Goal: Information Seeking & Learning: Learn about a topic

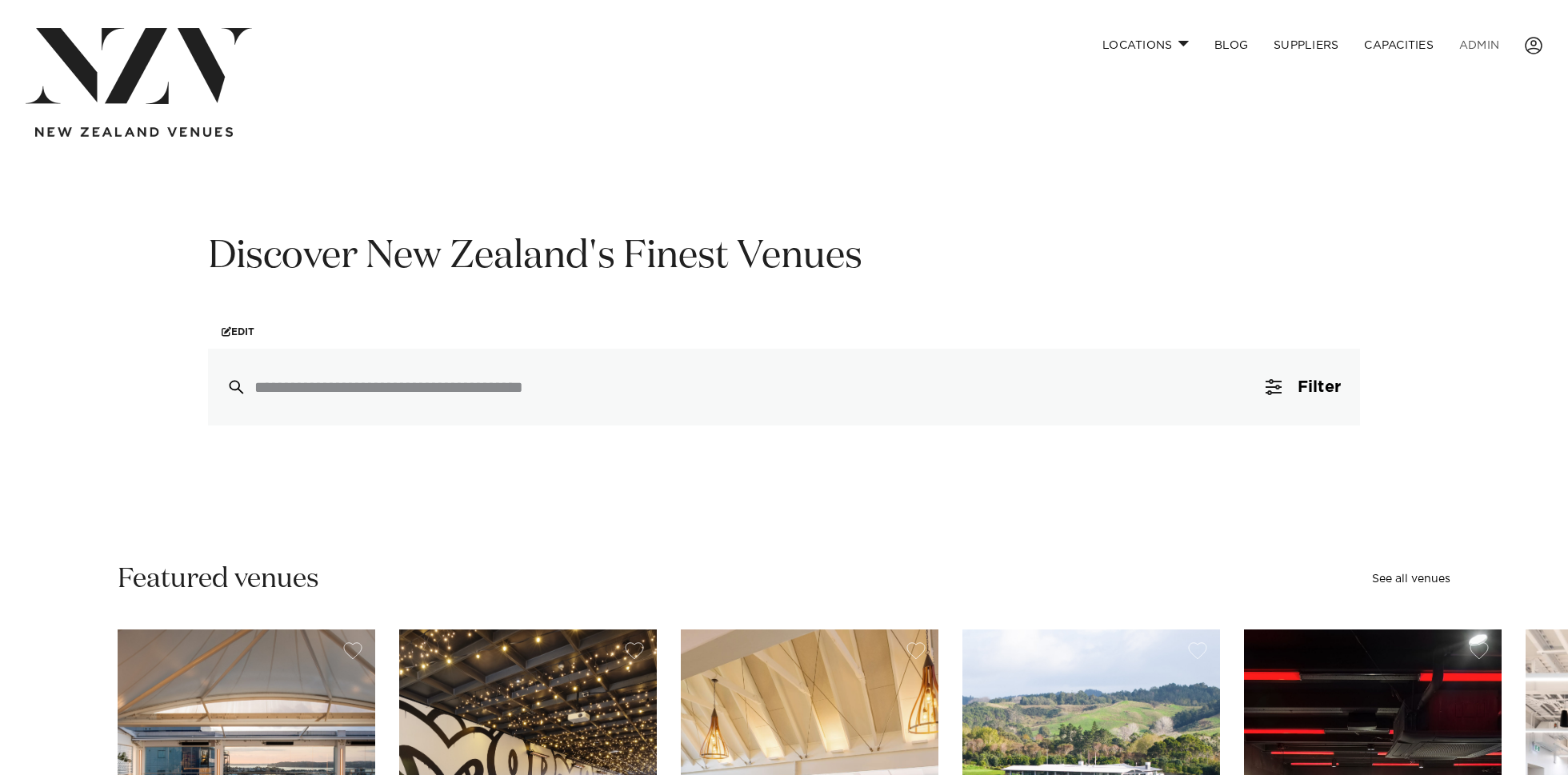
click at [1482, 47] on link "ADMIN" at bounding box center [1479, 45] width 65 height 35
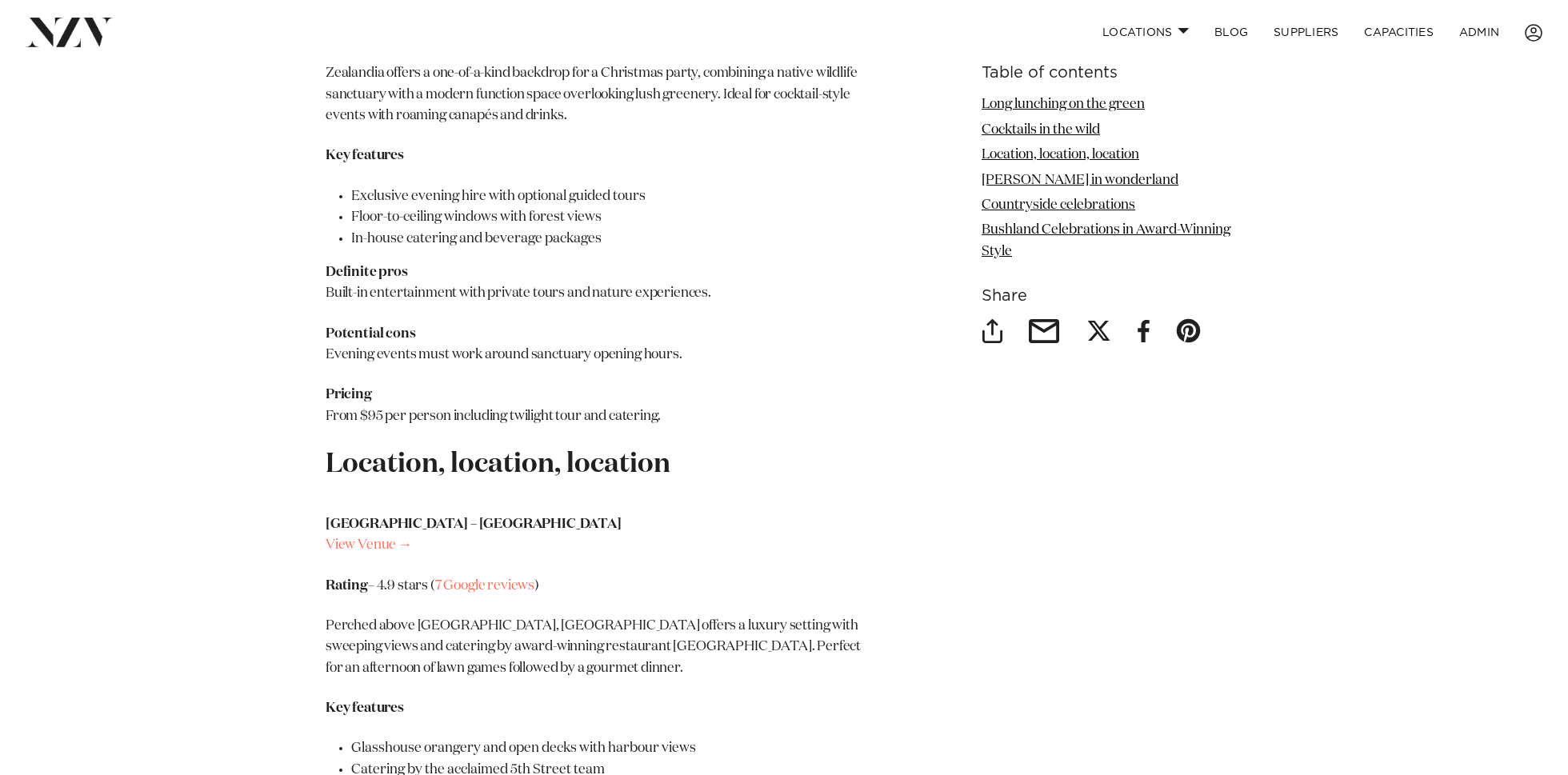
scroll to position [3673, 0]
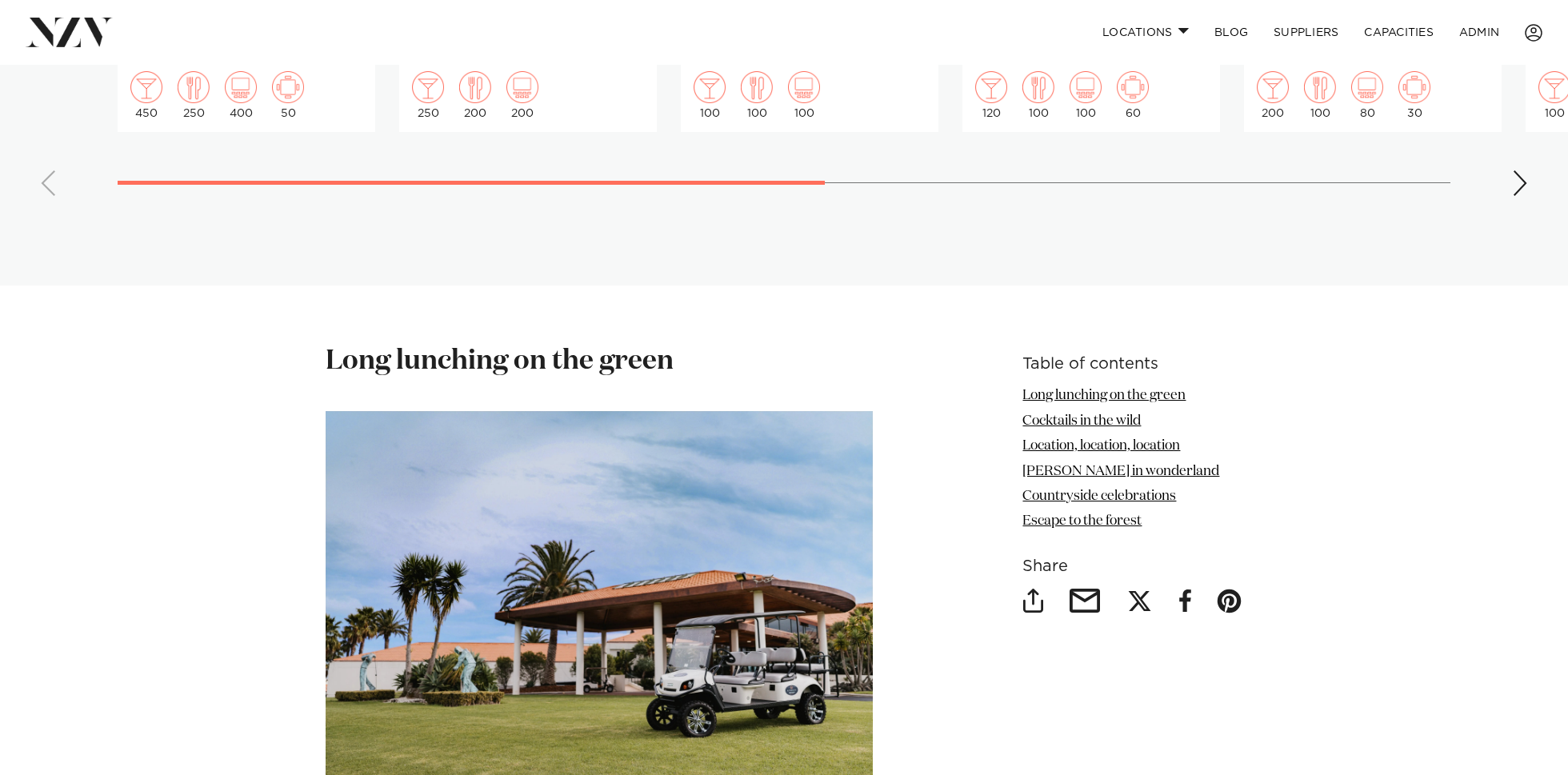
scroll to position [1904, 0]
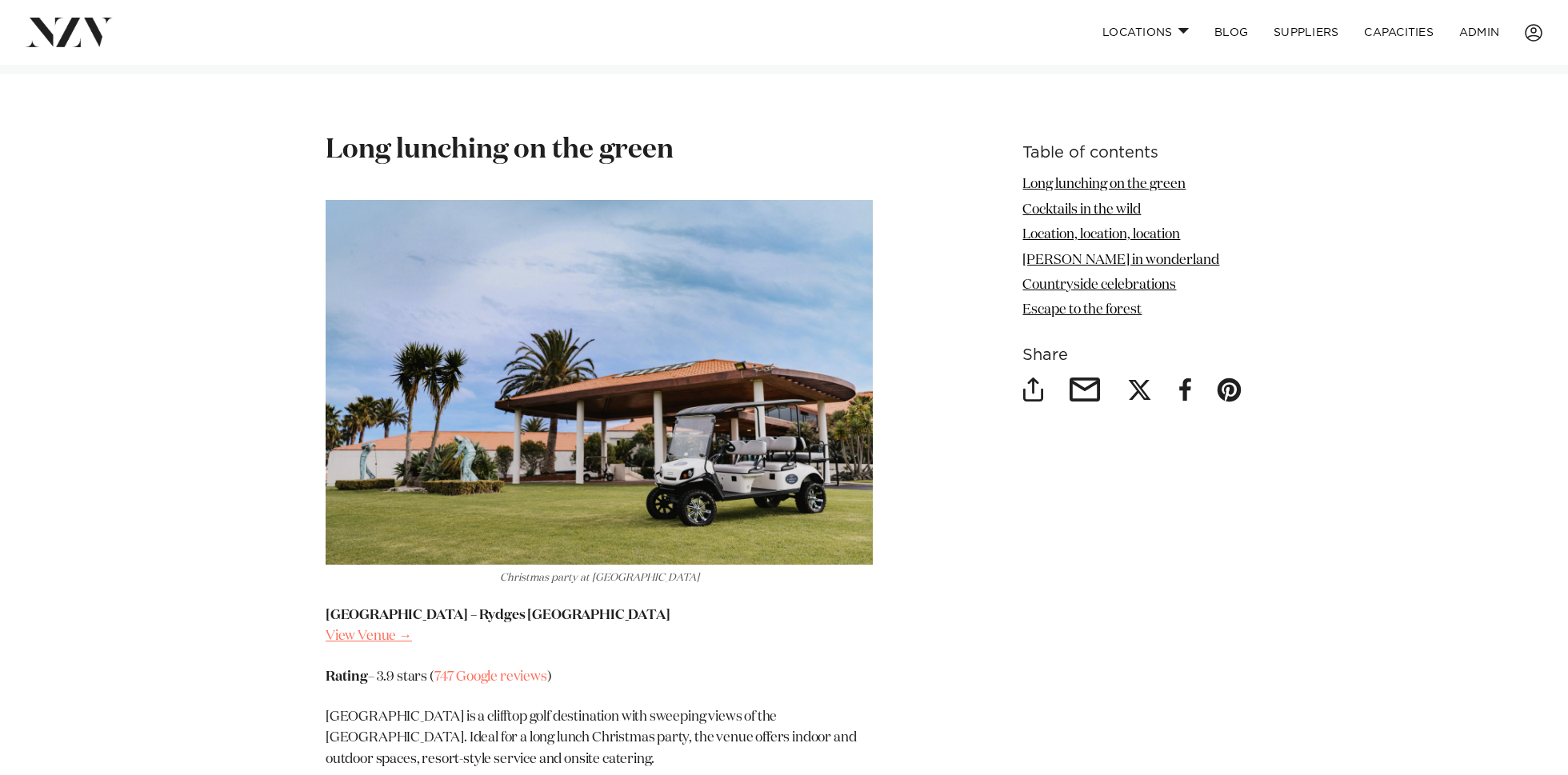
click at [396, 629] on link "View Venue →" at bounding box center [368, 636] width 86 height 14
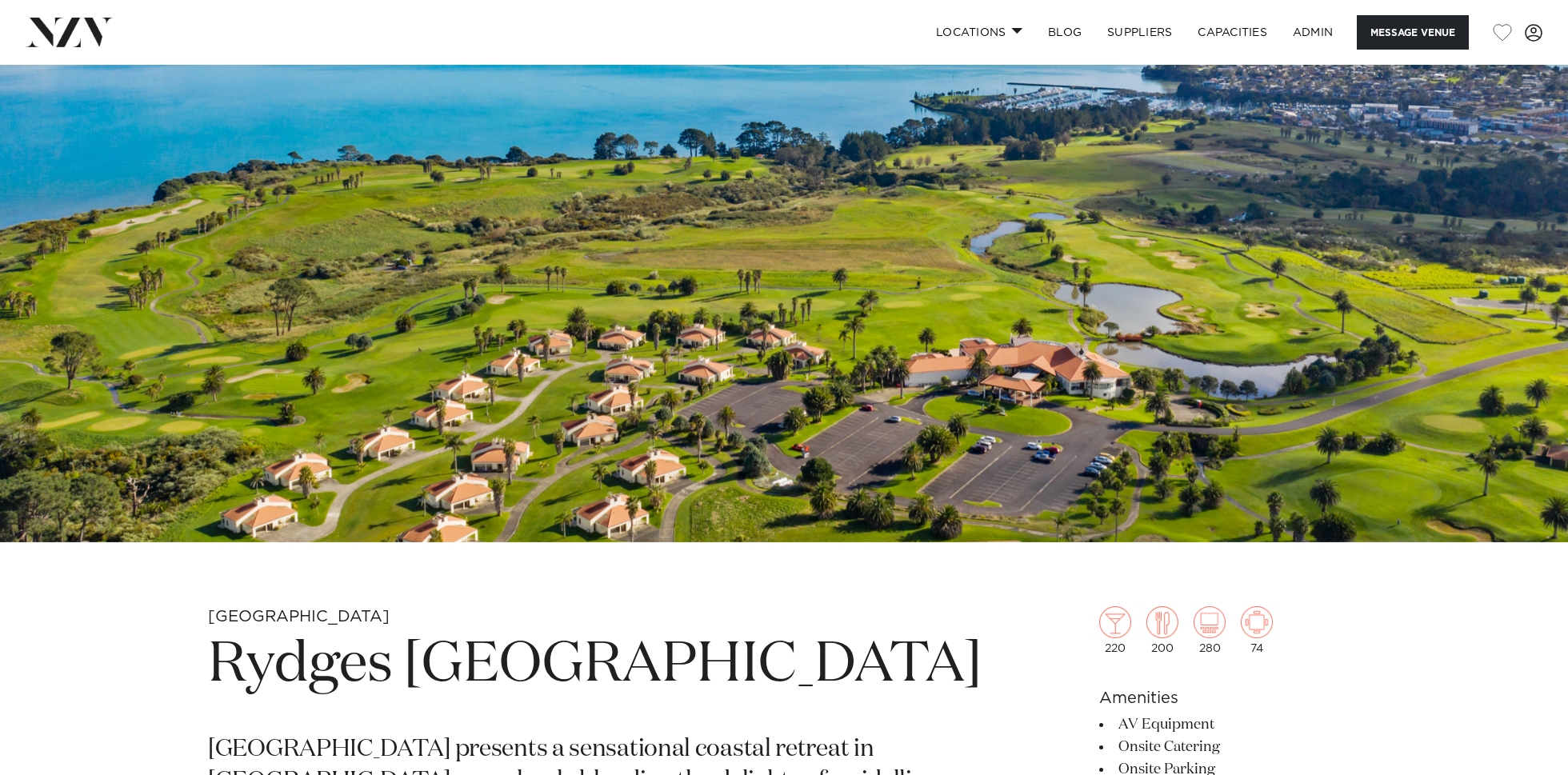
scroll to position [261, 0]
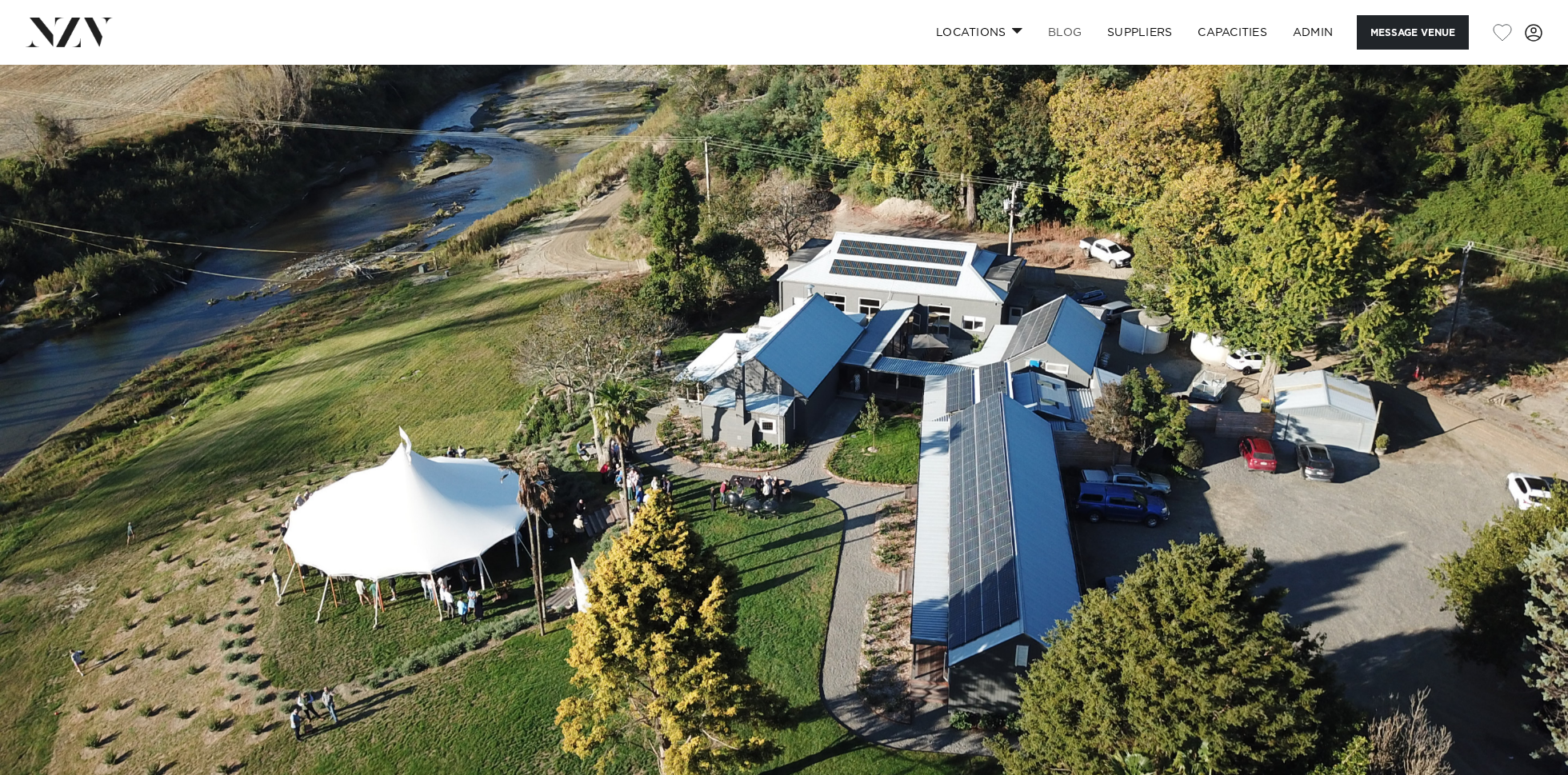
click at [1055, 36] on link "BLOG" at bounding box center [1064, 32] width 59 height 35
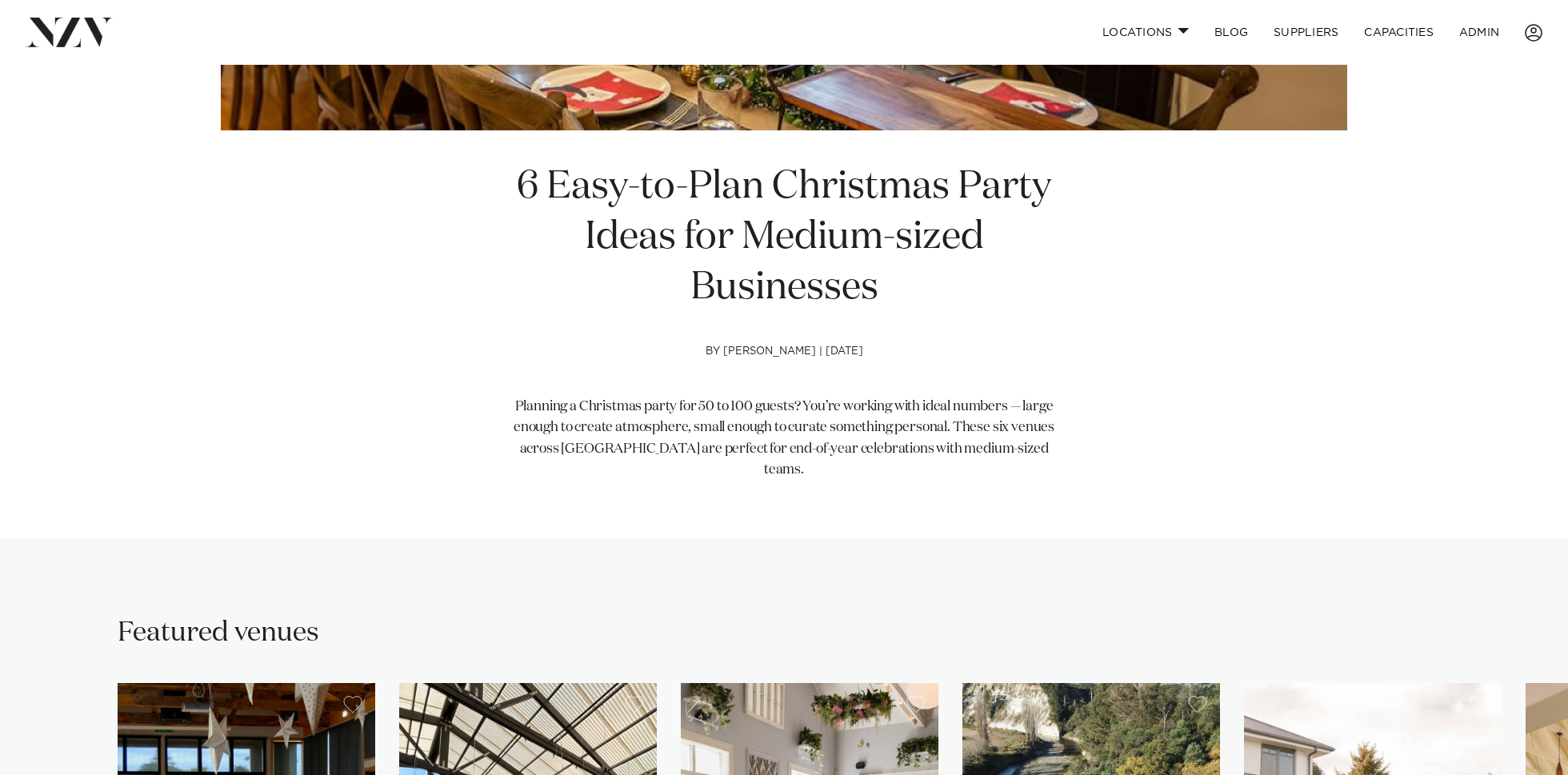
scroll to position [399, 0]
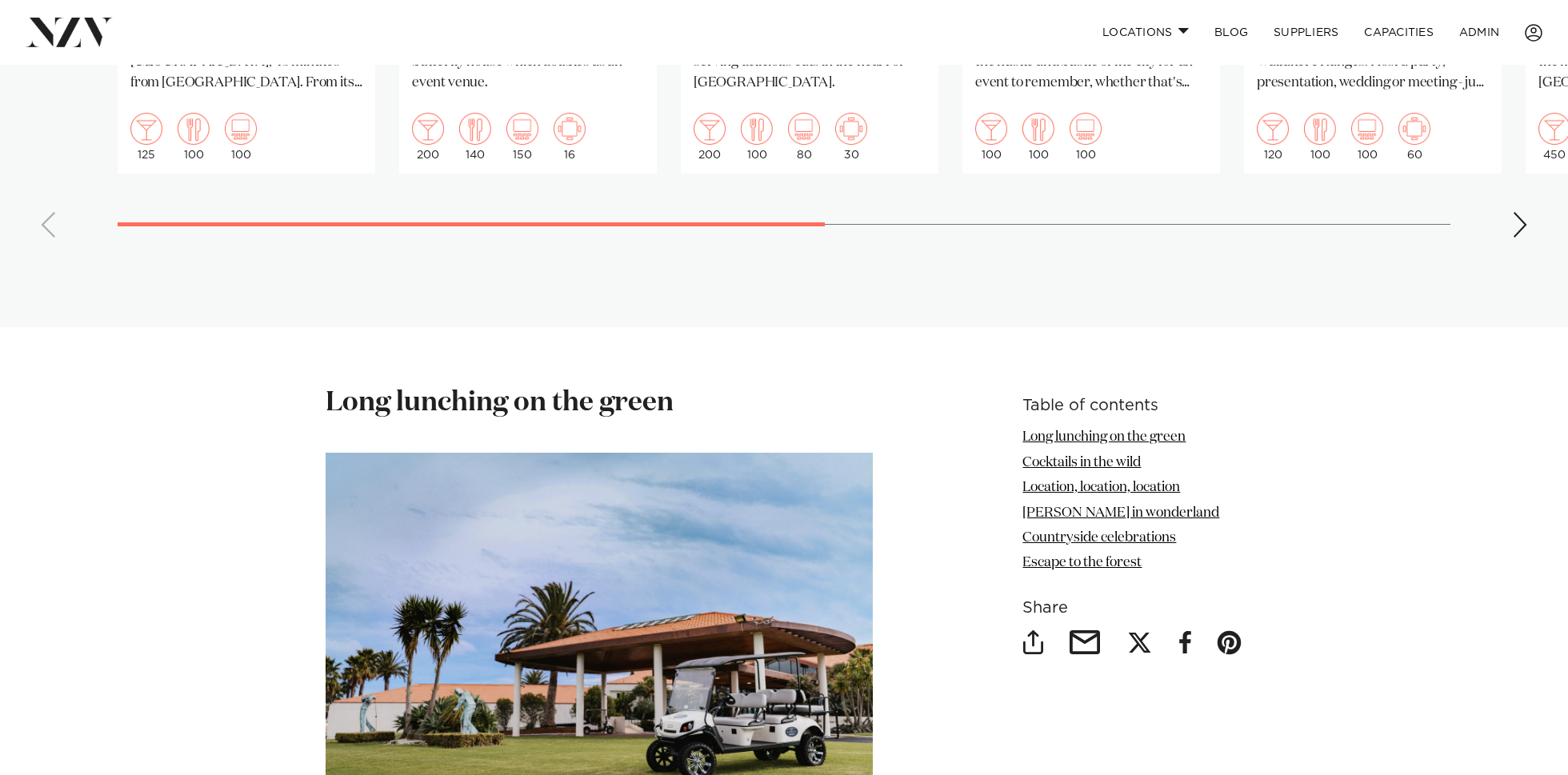
scroll to position [1782, 0]
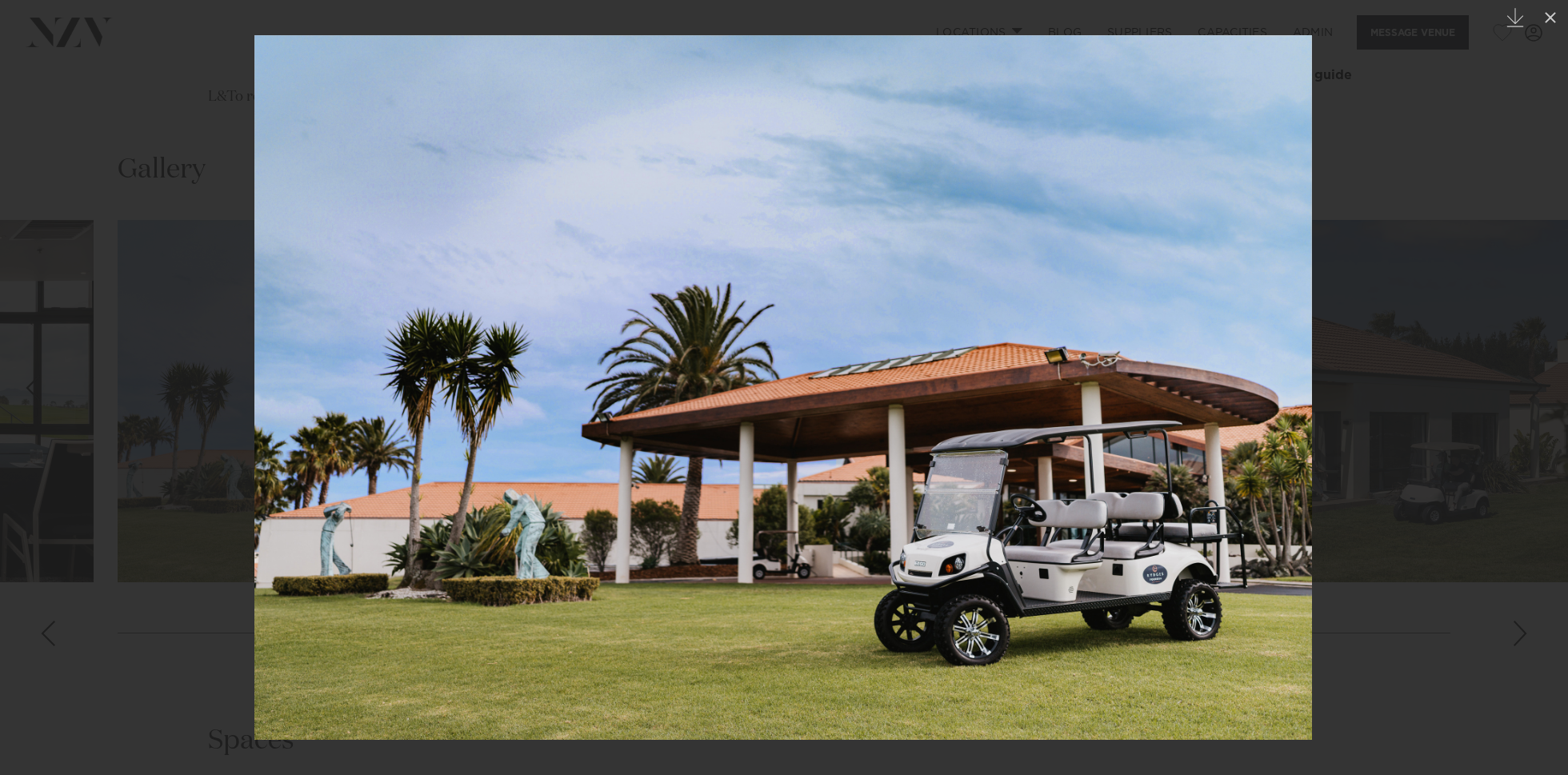
scroll to position [1941, 0]
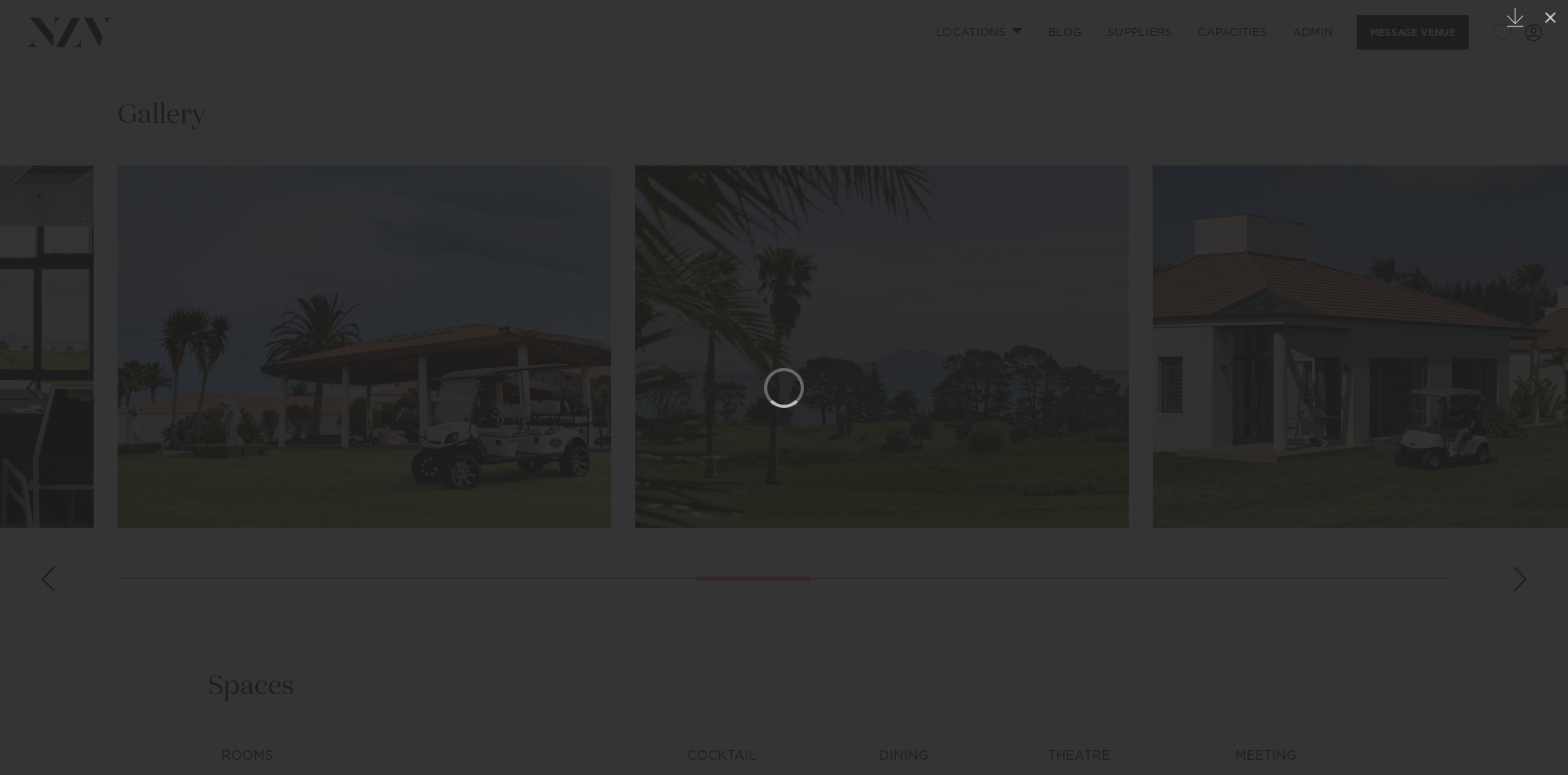
click at [1486, 190] on div at bounding box center [784, 388] width 1568 height 775
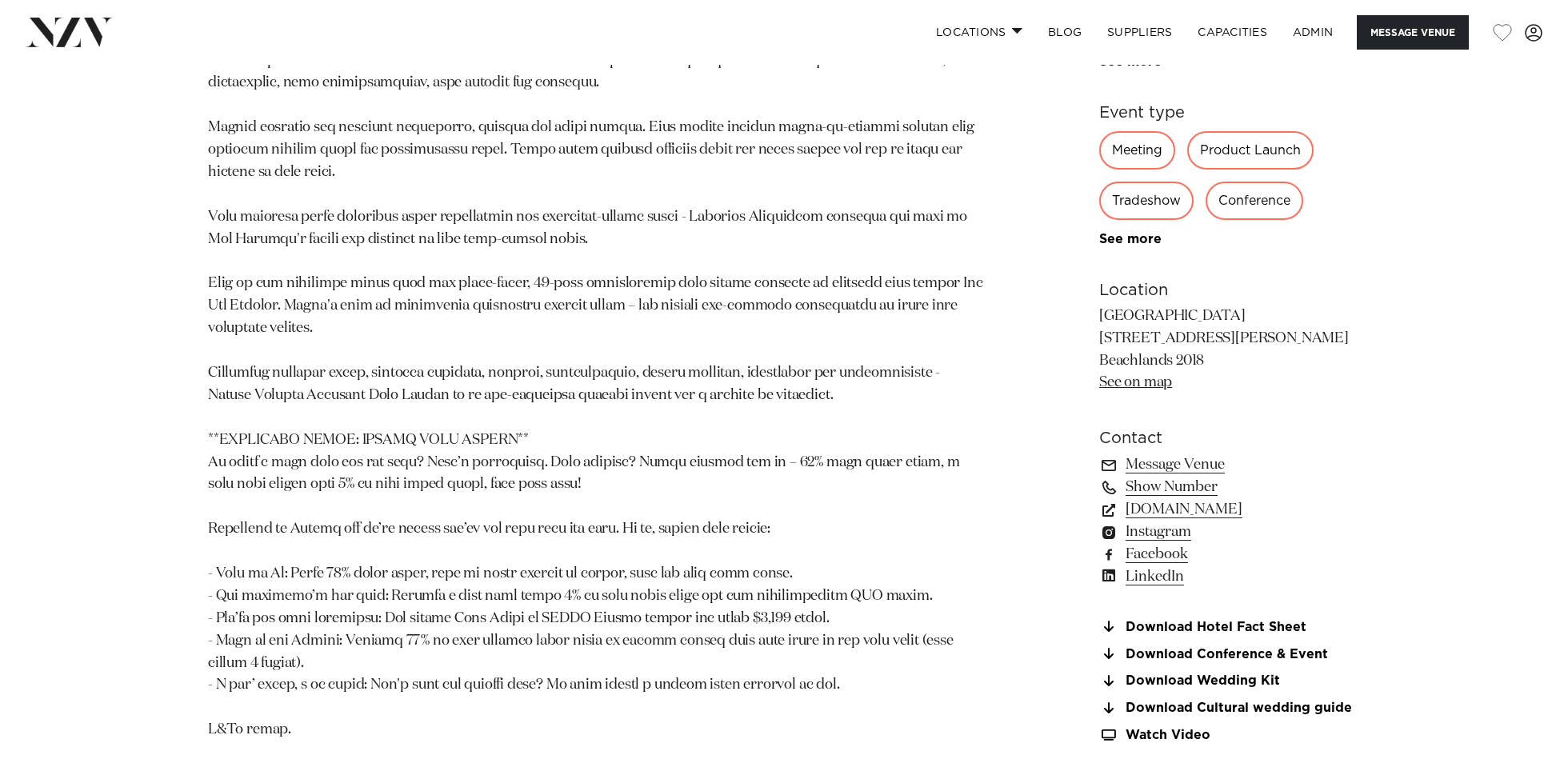
scroll to position [1253, 0]
click at [1147, 567] on link "Facebook" at bounding box center [1229, 556] width 261 height 23
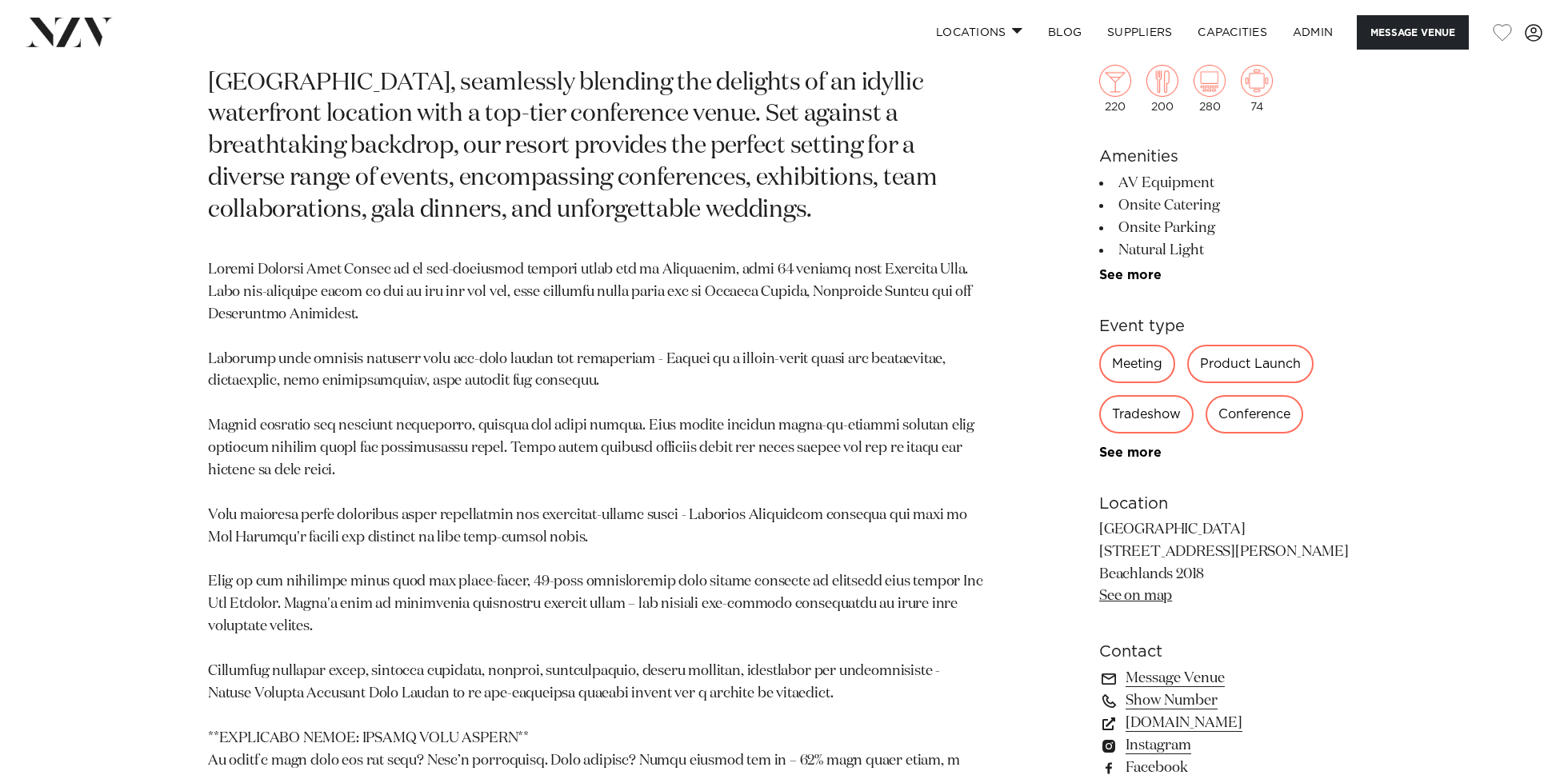
scroll to position [648, 0]
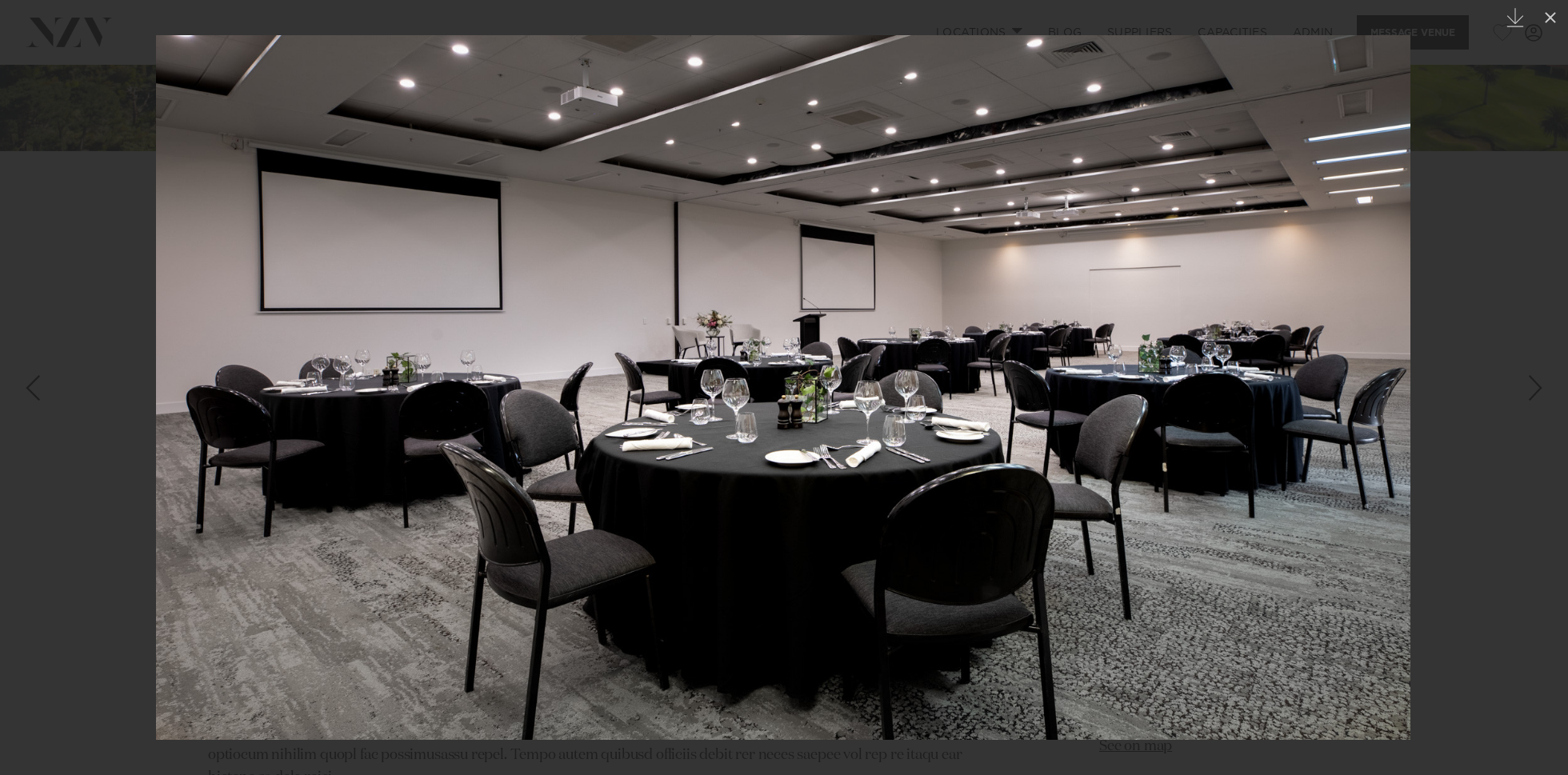
click at [1490, 282] on div at bounding box center [784, 388] width 1568 height 775
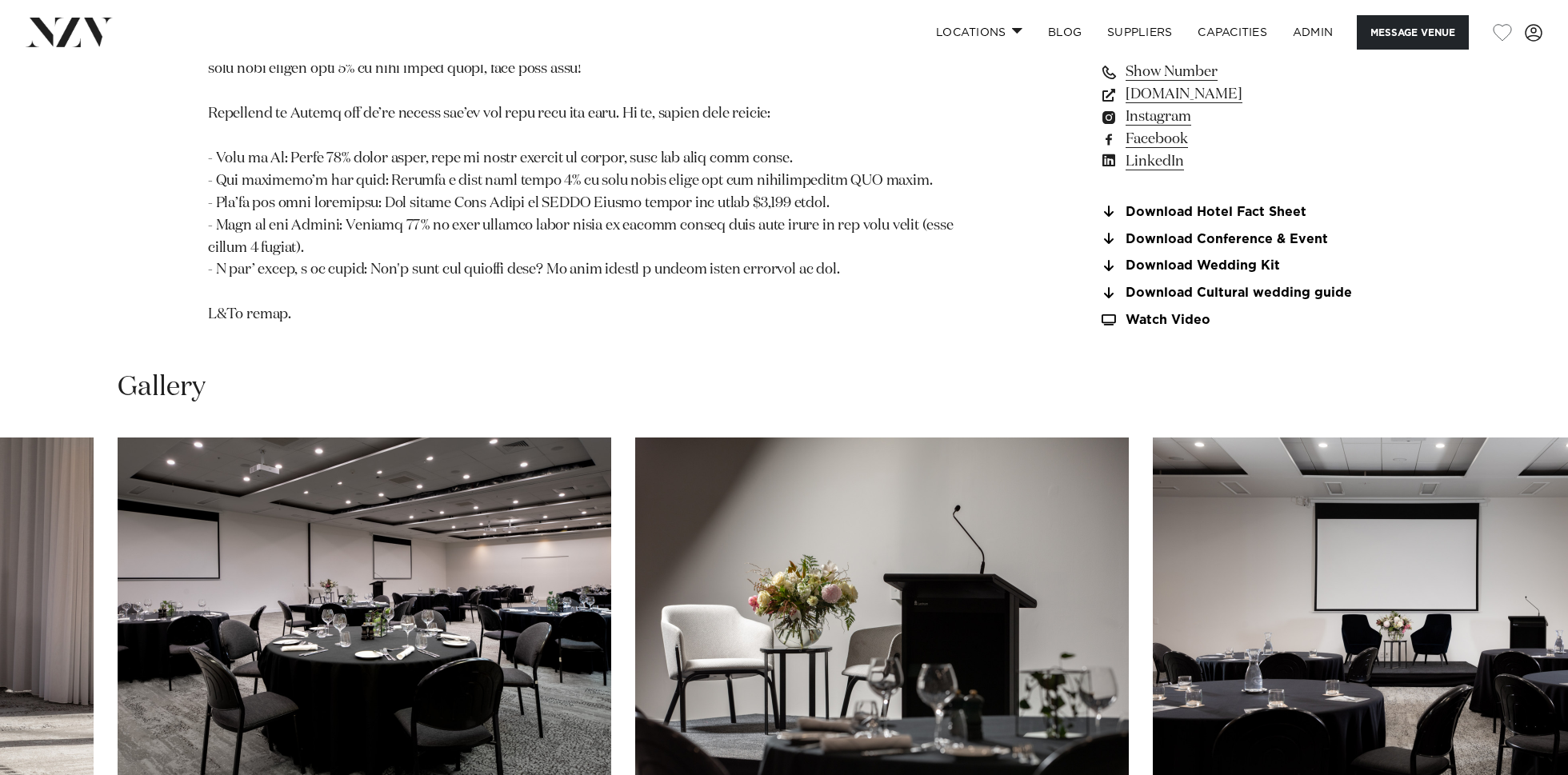
scroll to position [2001, 0]
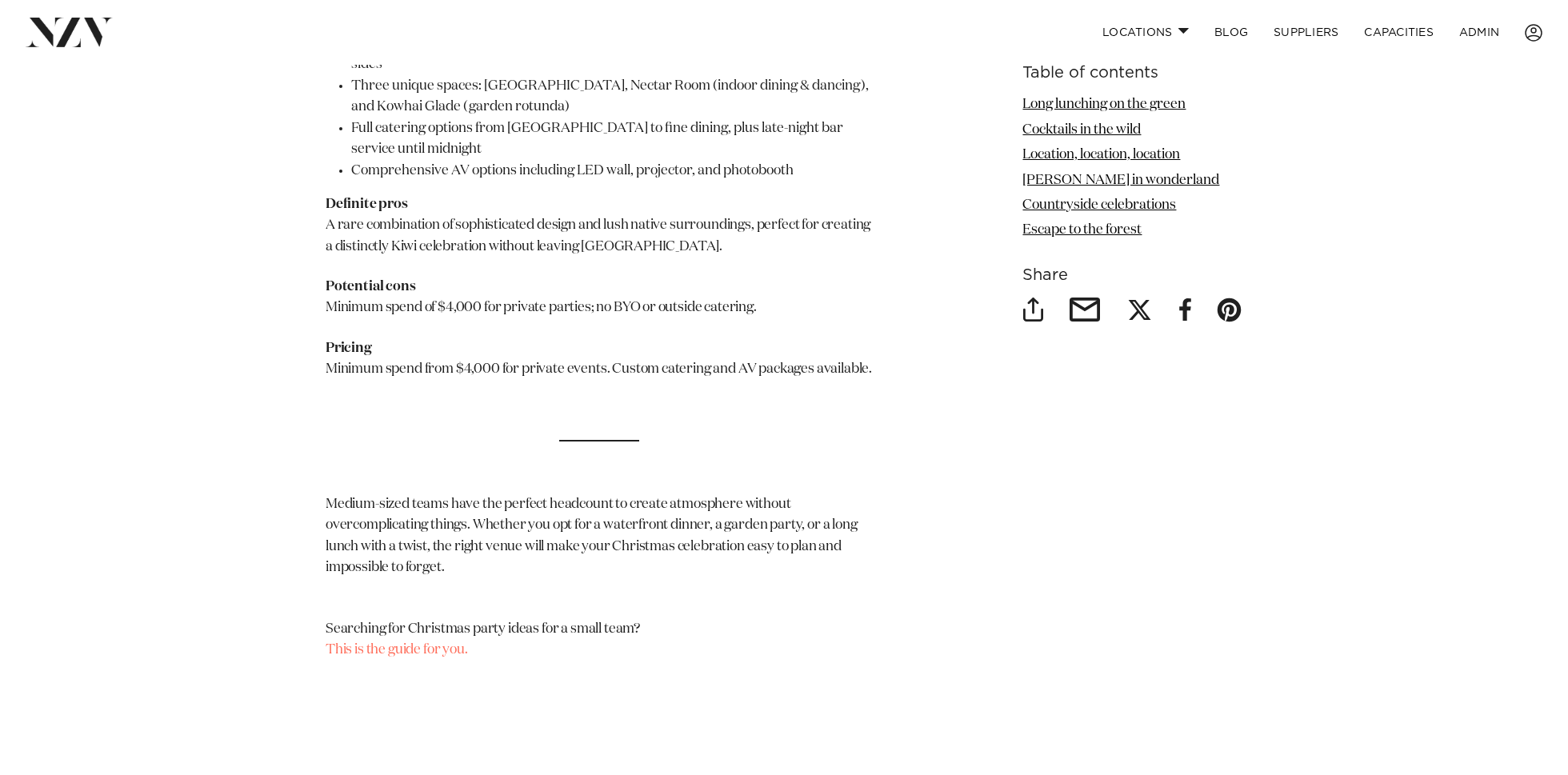
scroll to position [7659, 0]
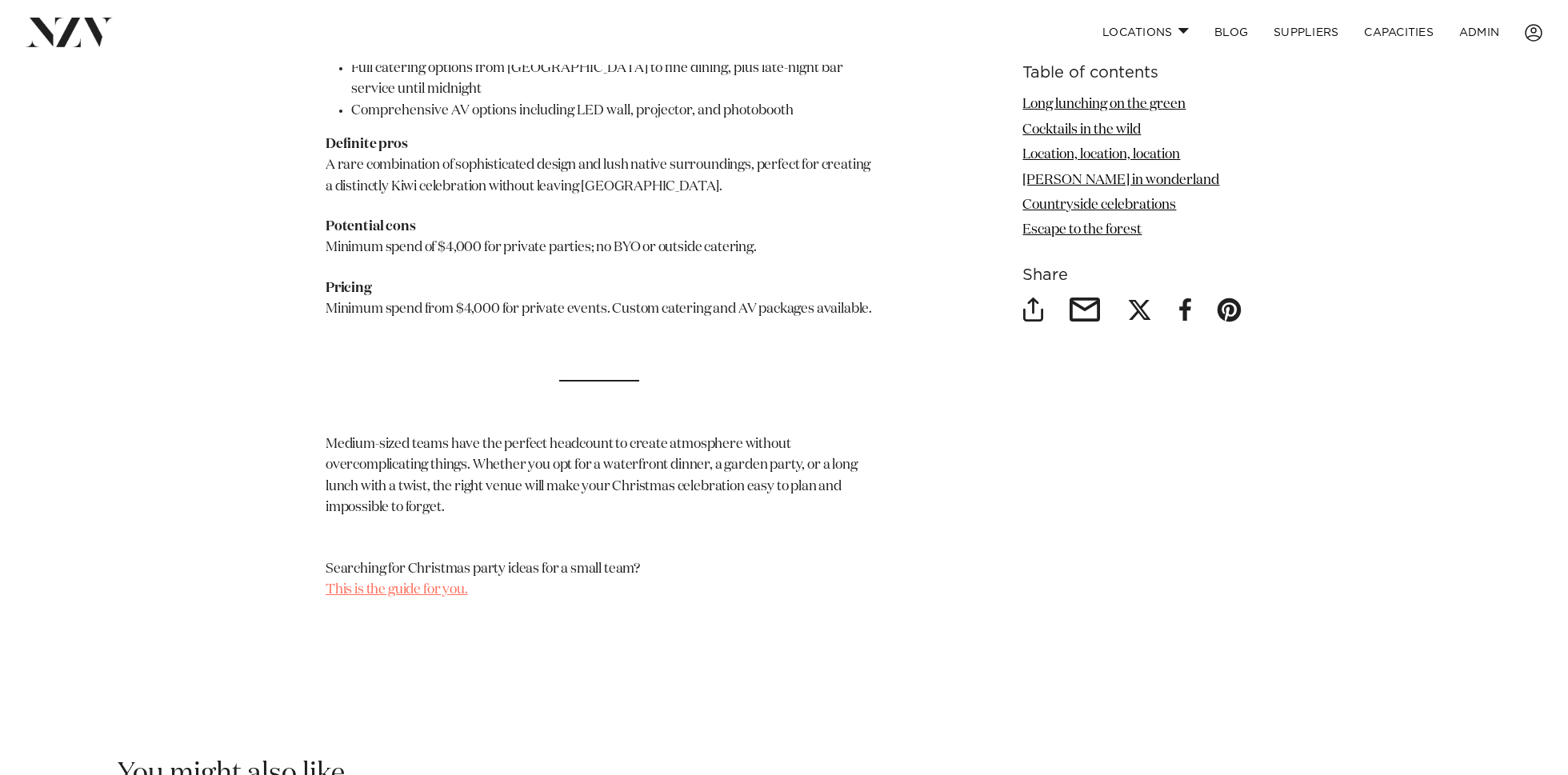
click at [387, 583] on link "This is the guide for you." at bounding box center [396, 590] width 143 height 14
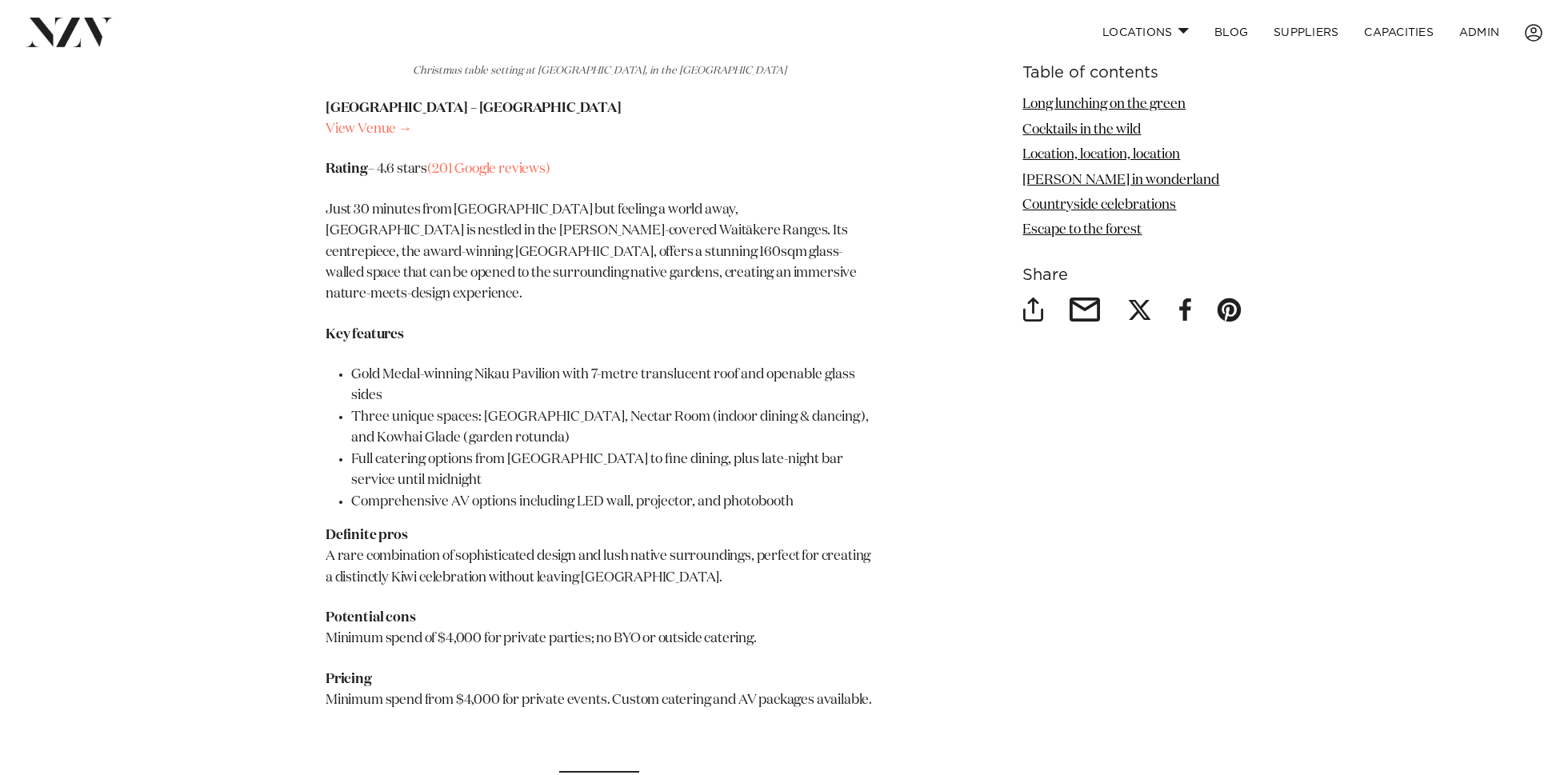
scroll to position [7232, 0]
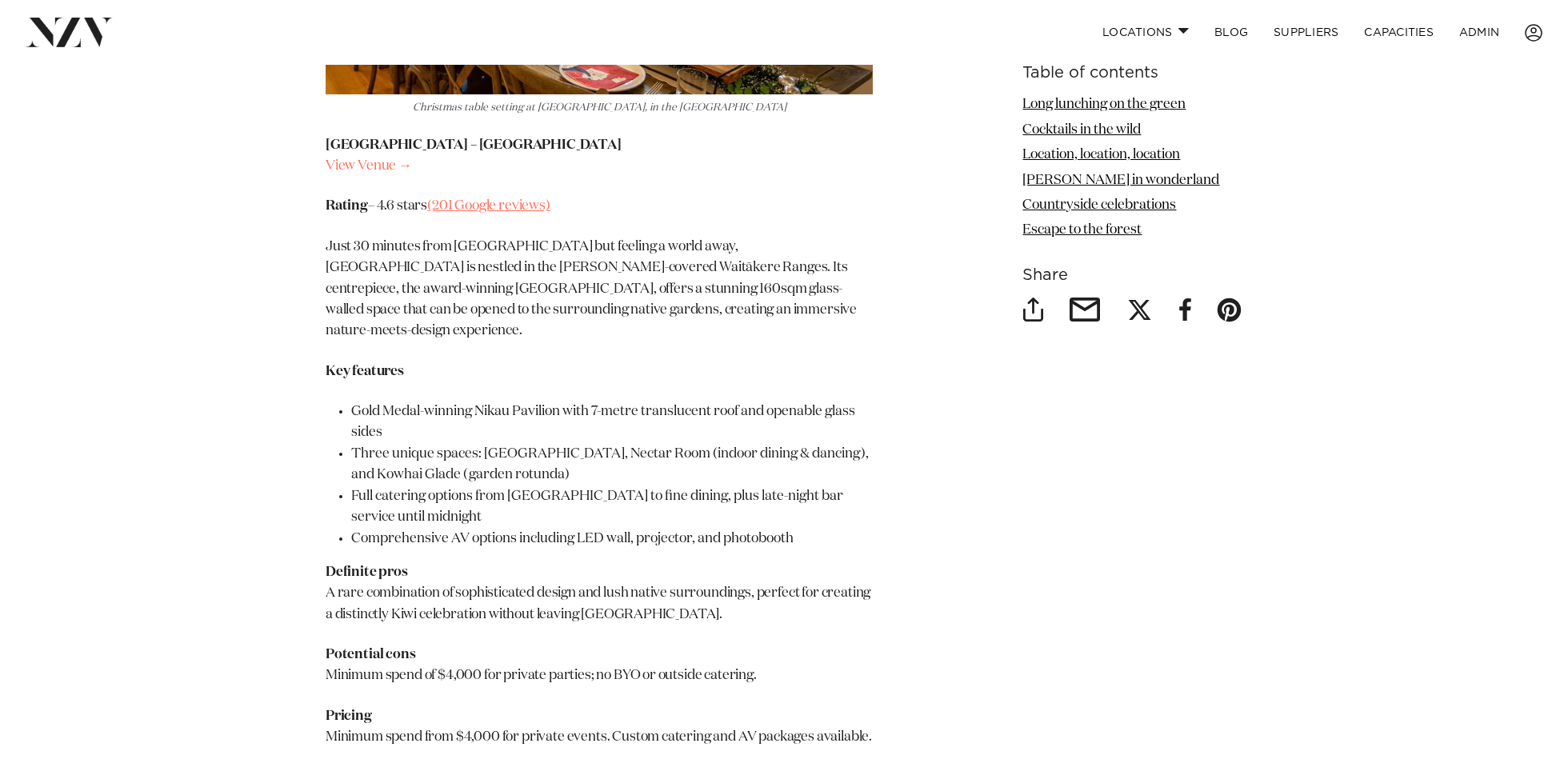
click at [493, 199] on link "(201 Google reviews)" at bounding box center [489, 206] width 123 height 14
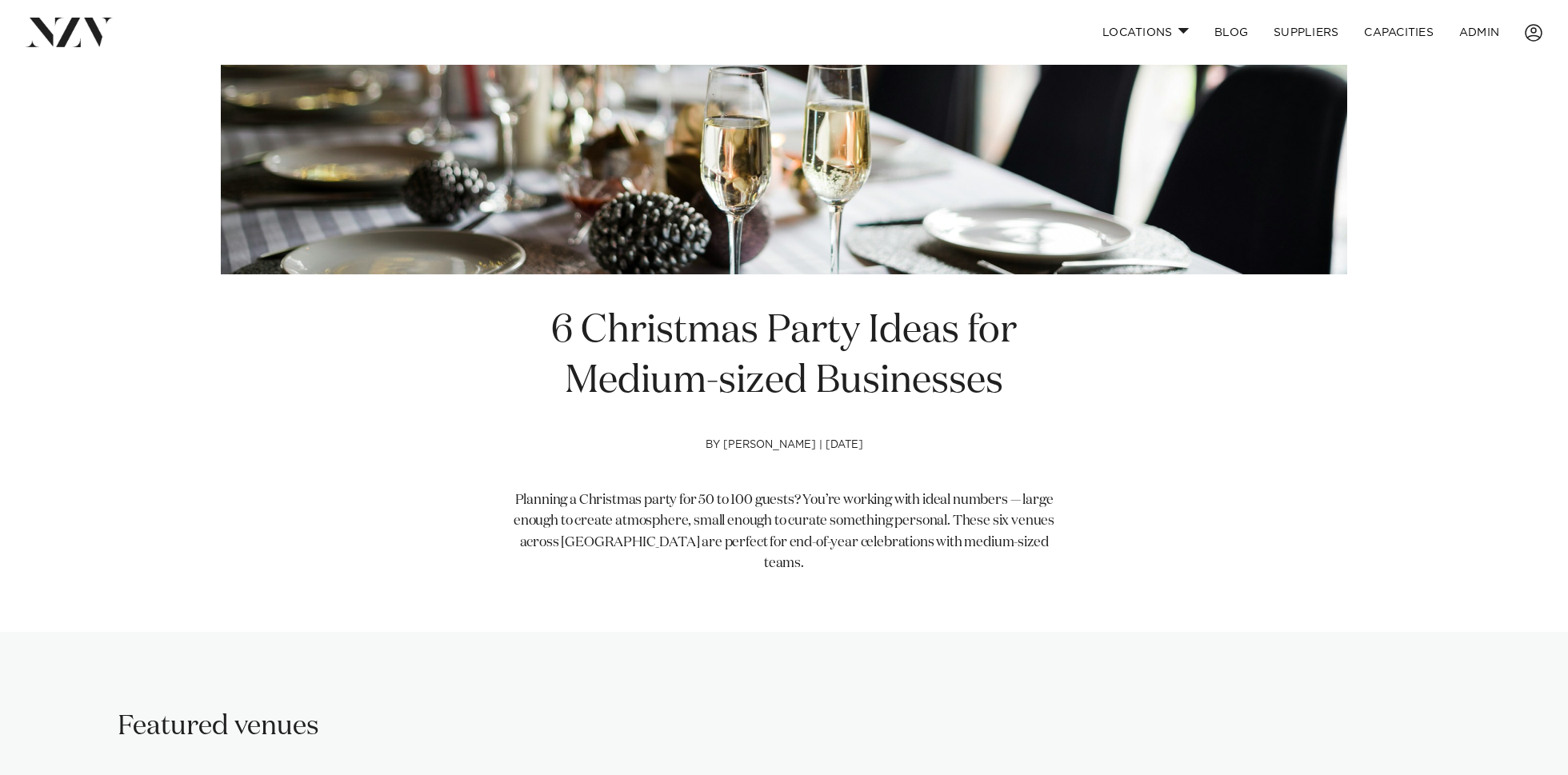
scroll to position [423, 0]
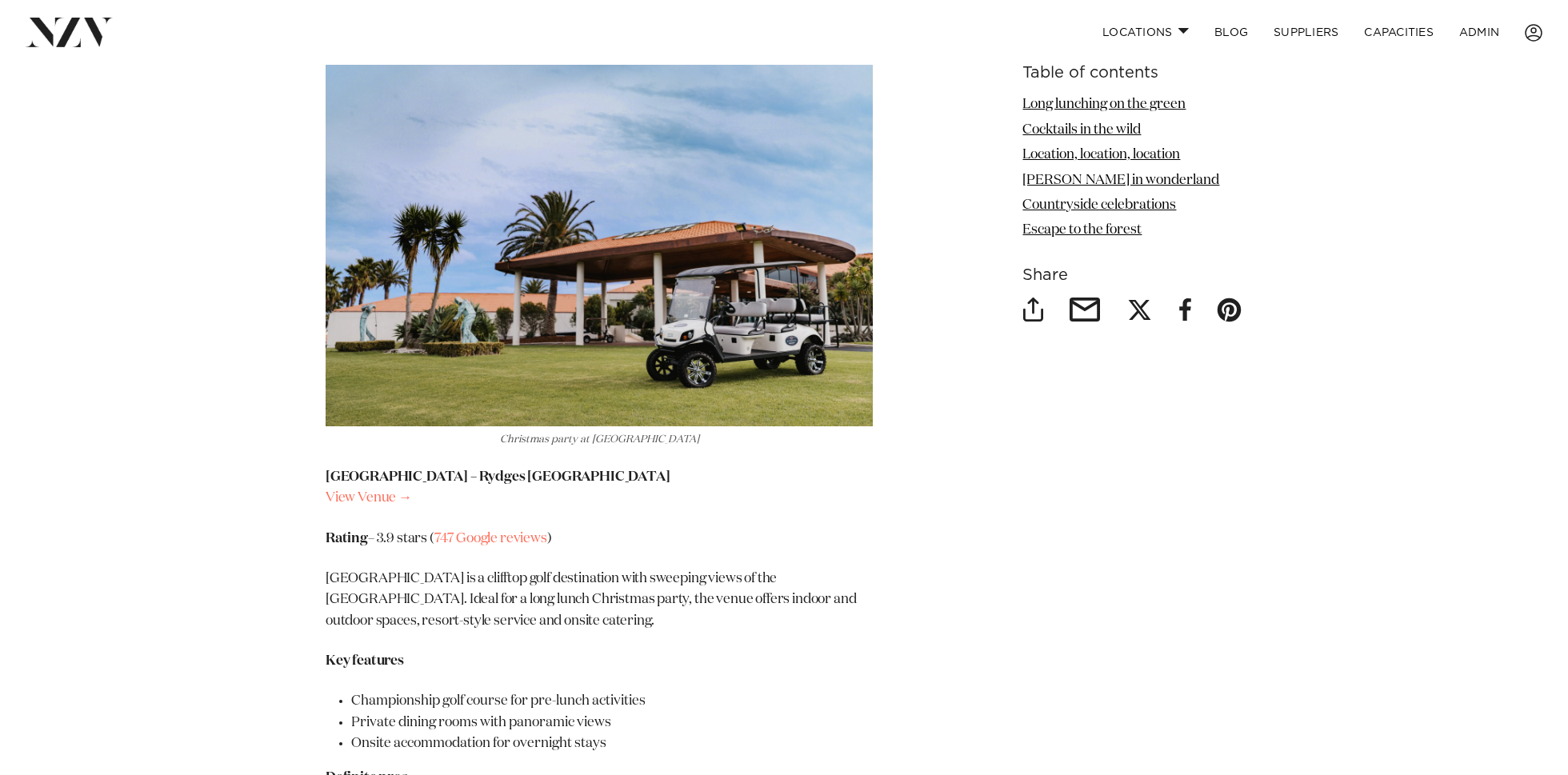
scroll to position [2108, 0]
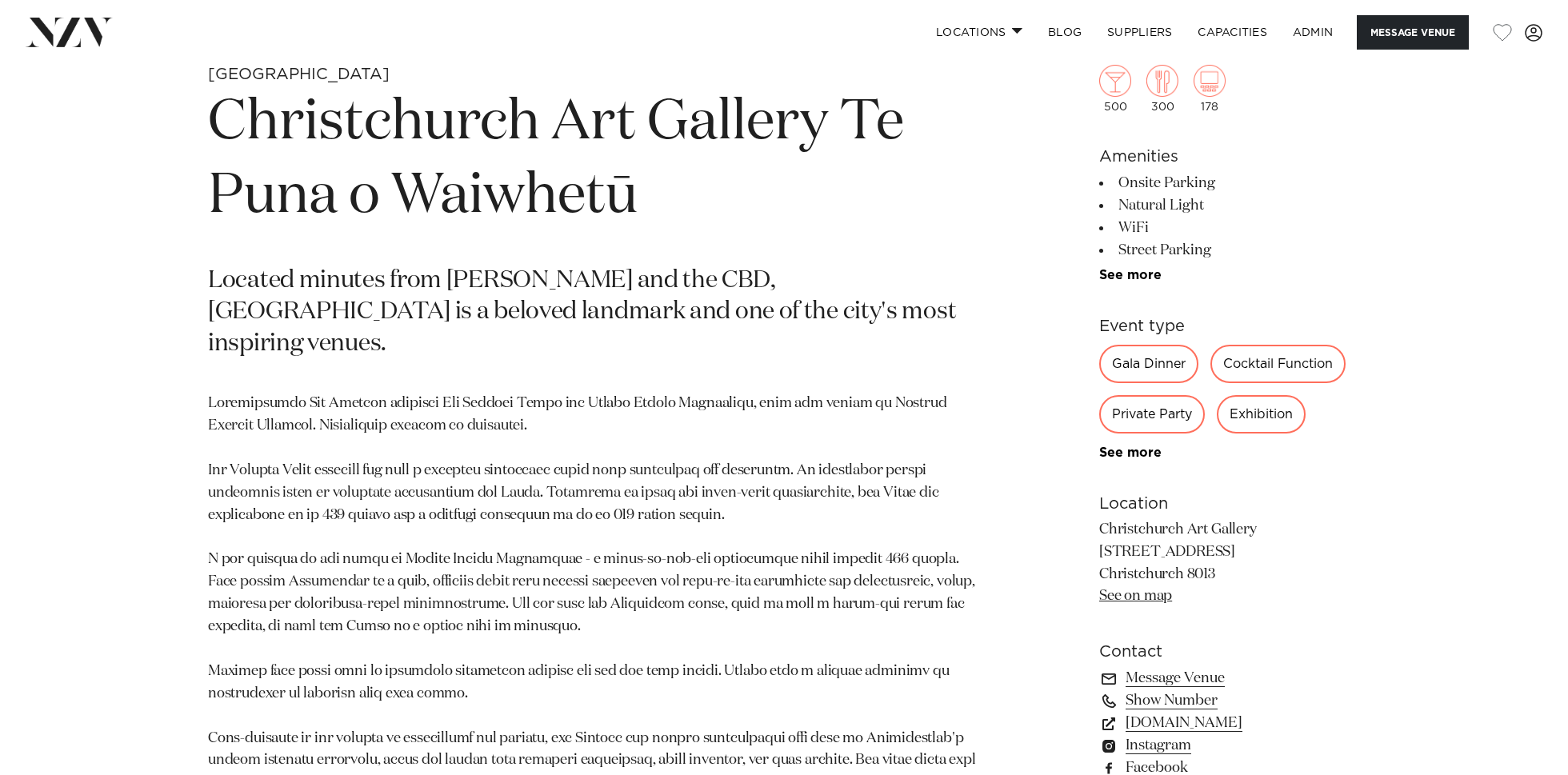
scroll to position [801, 0]
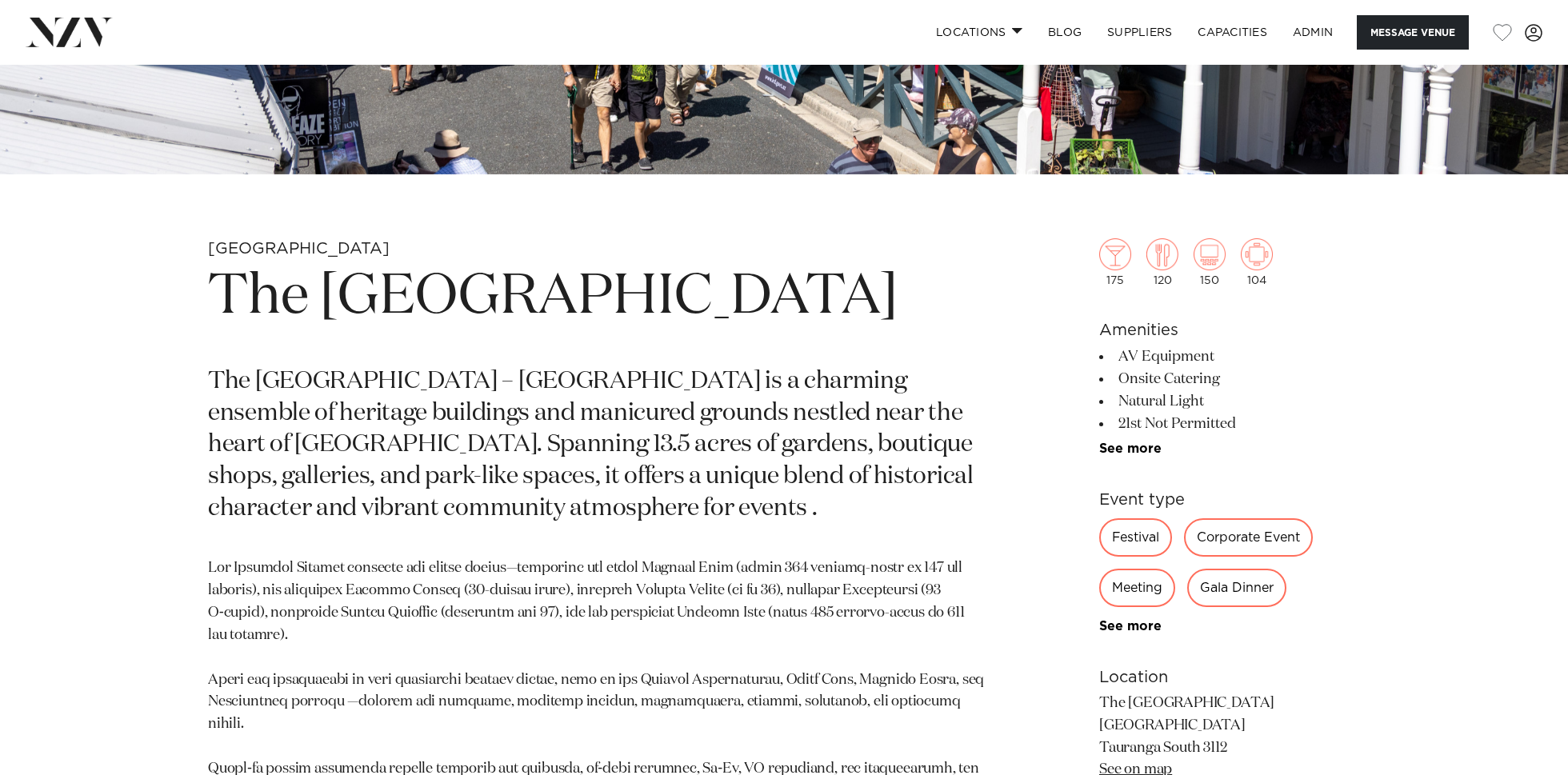
scroll to position [627, 0]
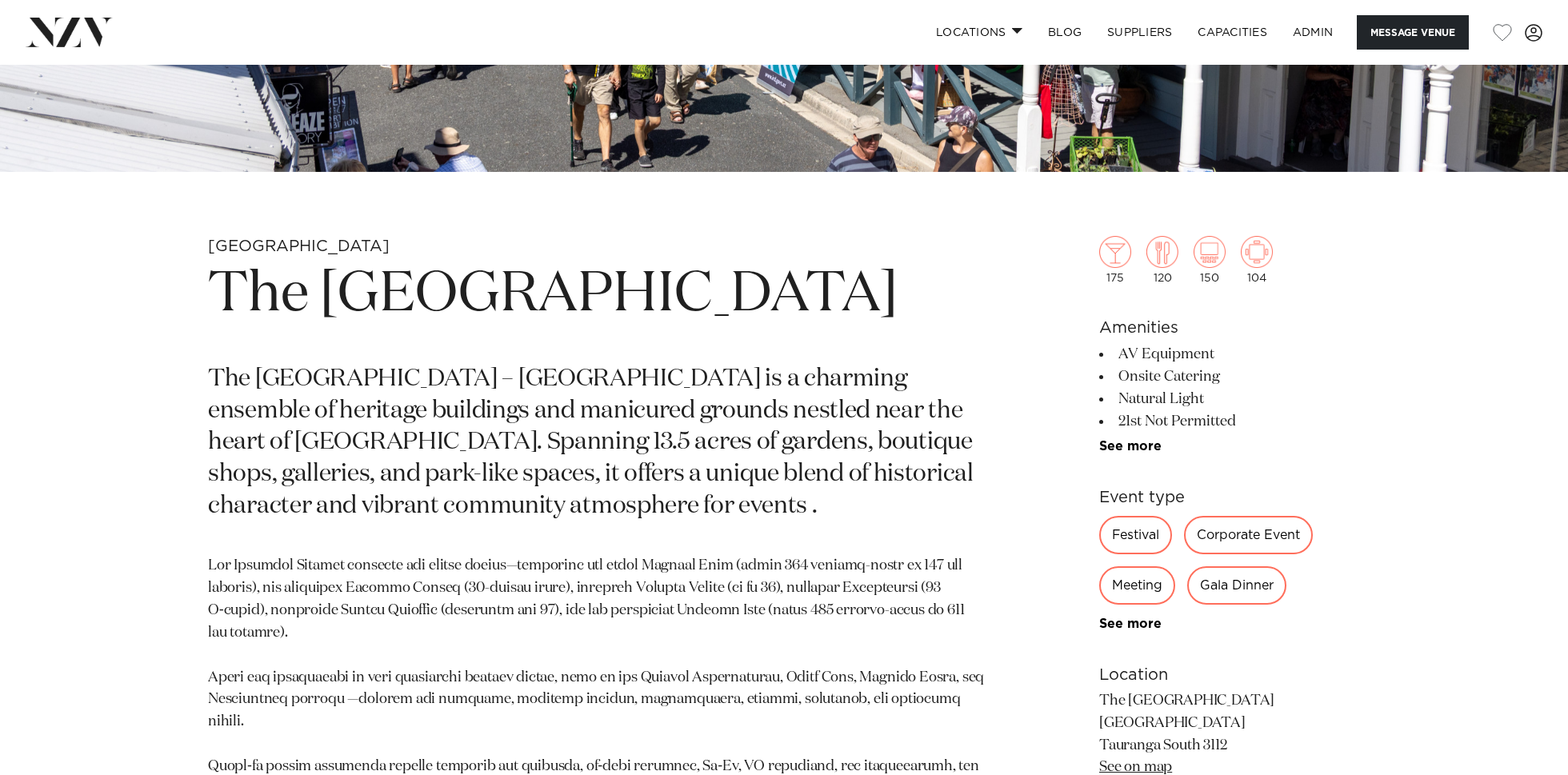
click at [347, 462] on p "The Historic Village – Tauranga is a charming ensemble of heritage buildings an…" at bounding box center [597, 443] width 777 height 160
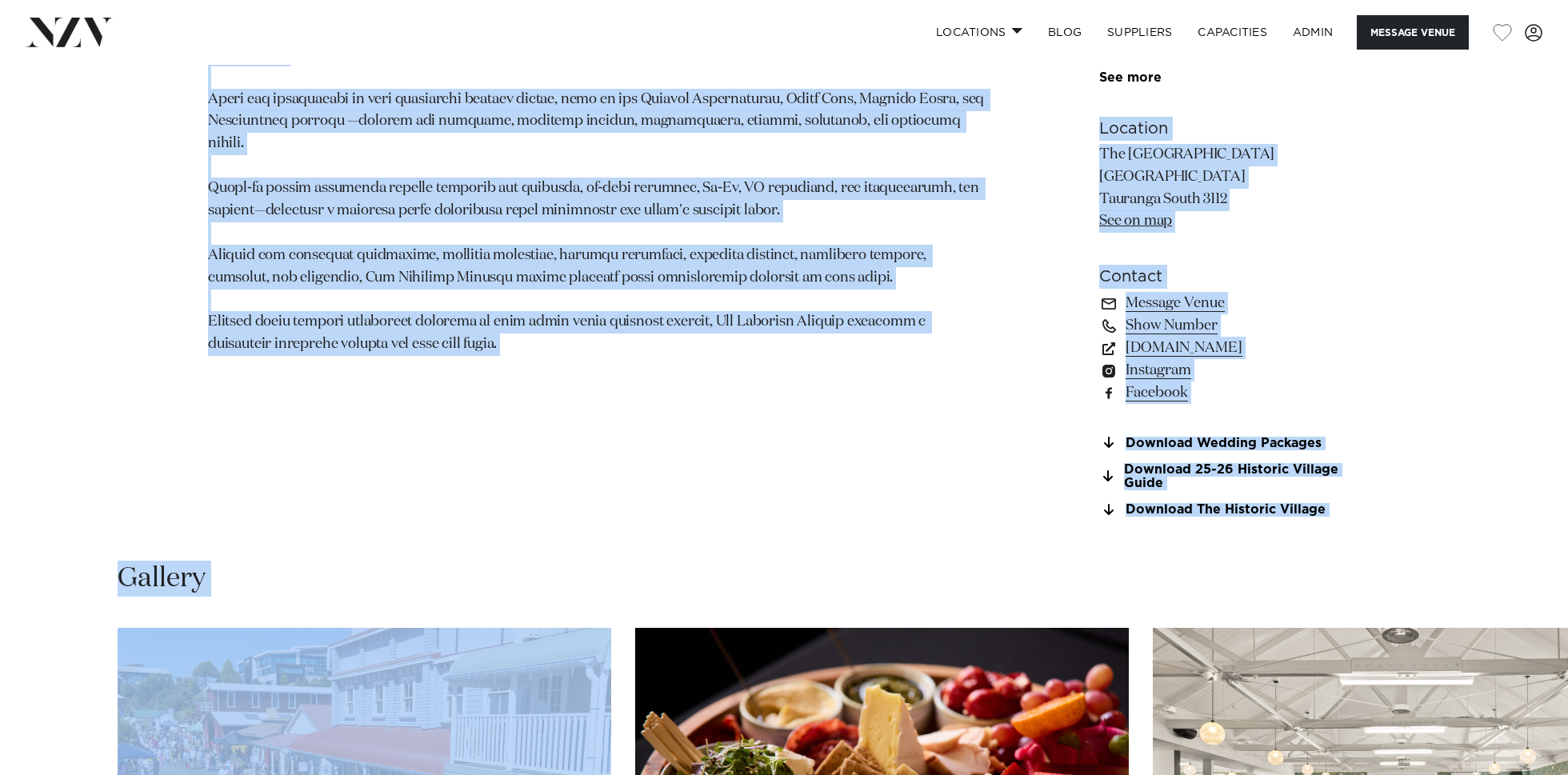
scroll to position [1254, 0]
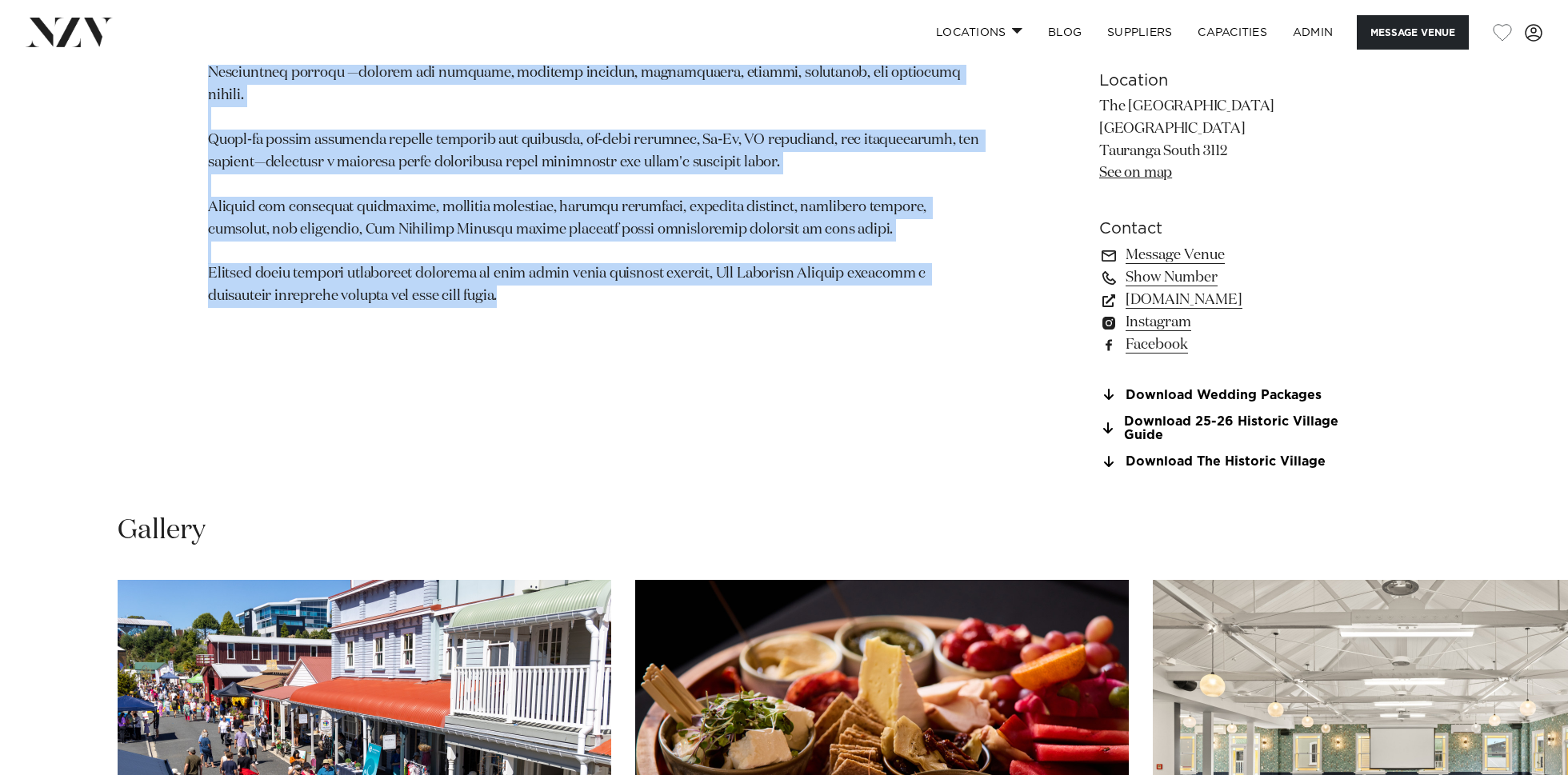
drag, startPoint x: 223, startPoint y: 296, endPoint x: 448, endPoint y: 307, distance: 225.3
click at [448, 309] on section "Tauranga The Historic Village The Historic Village – Tauranga is a charming ens…" at bounding box center [597, 49] width 777 height 879
copy section "The Historic Village The Historic Village – Tauranga is a charming ensemble of …"
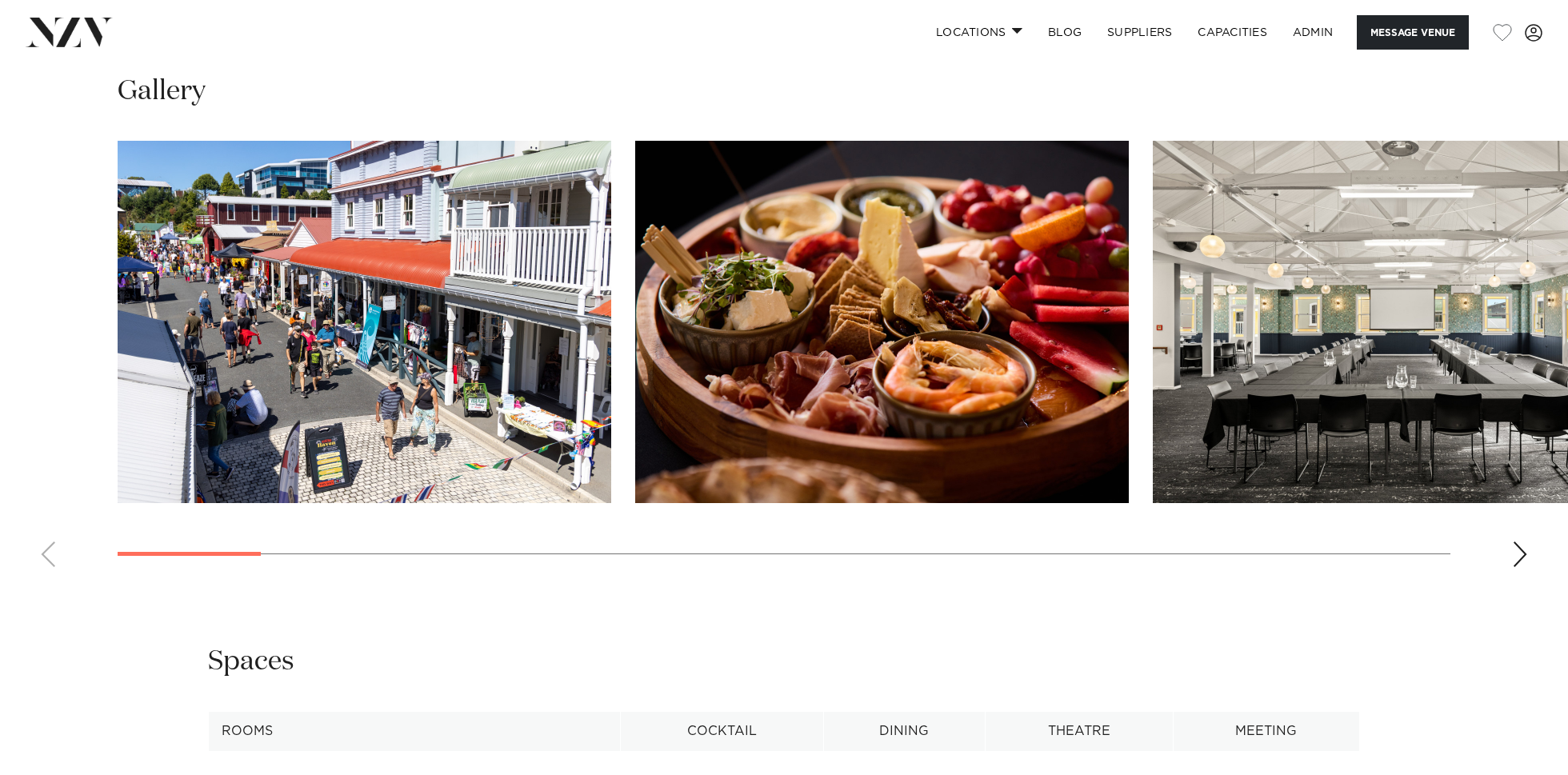
scroll to position [1674, 0]
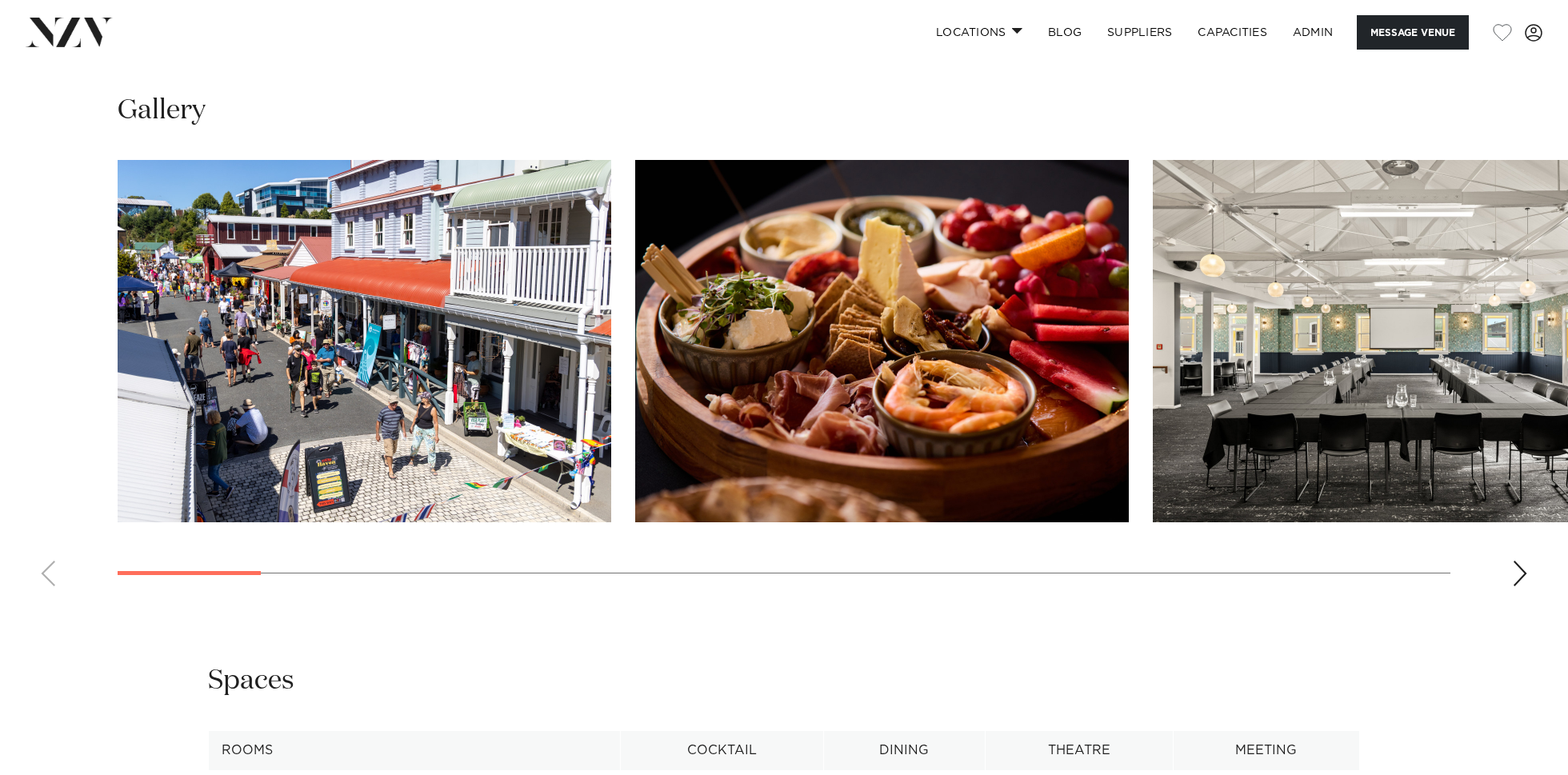
click at [577, 392] on img "1 / 24" at bounding box center [365, 341] width 494 height 363
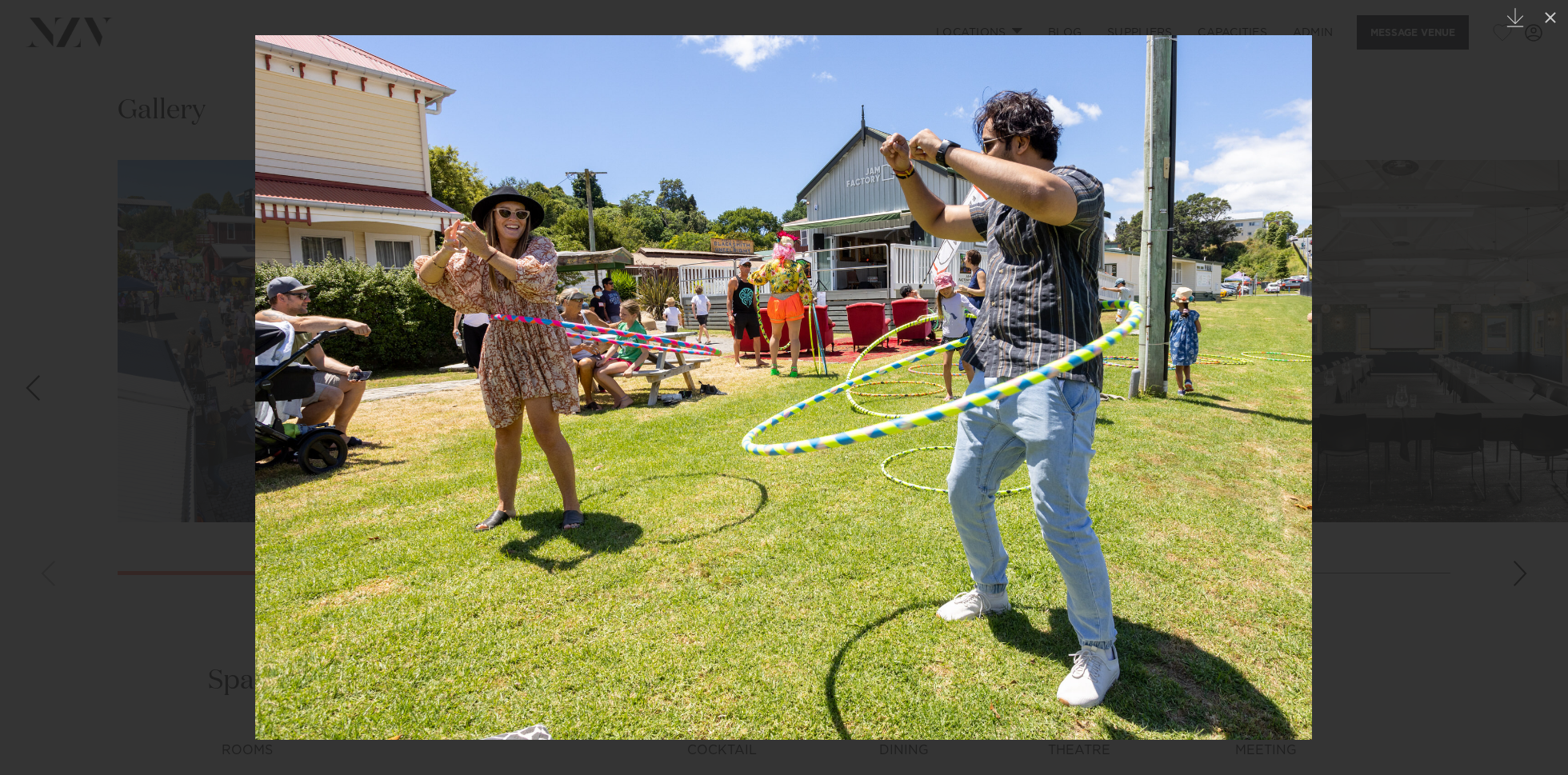
click at [147, 243] on div at bounding box center [784, 388] width 1568 height 775
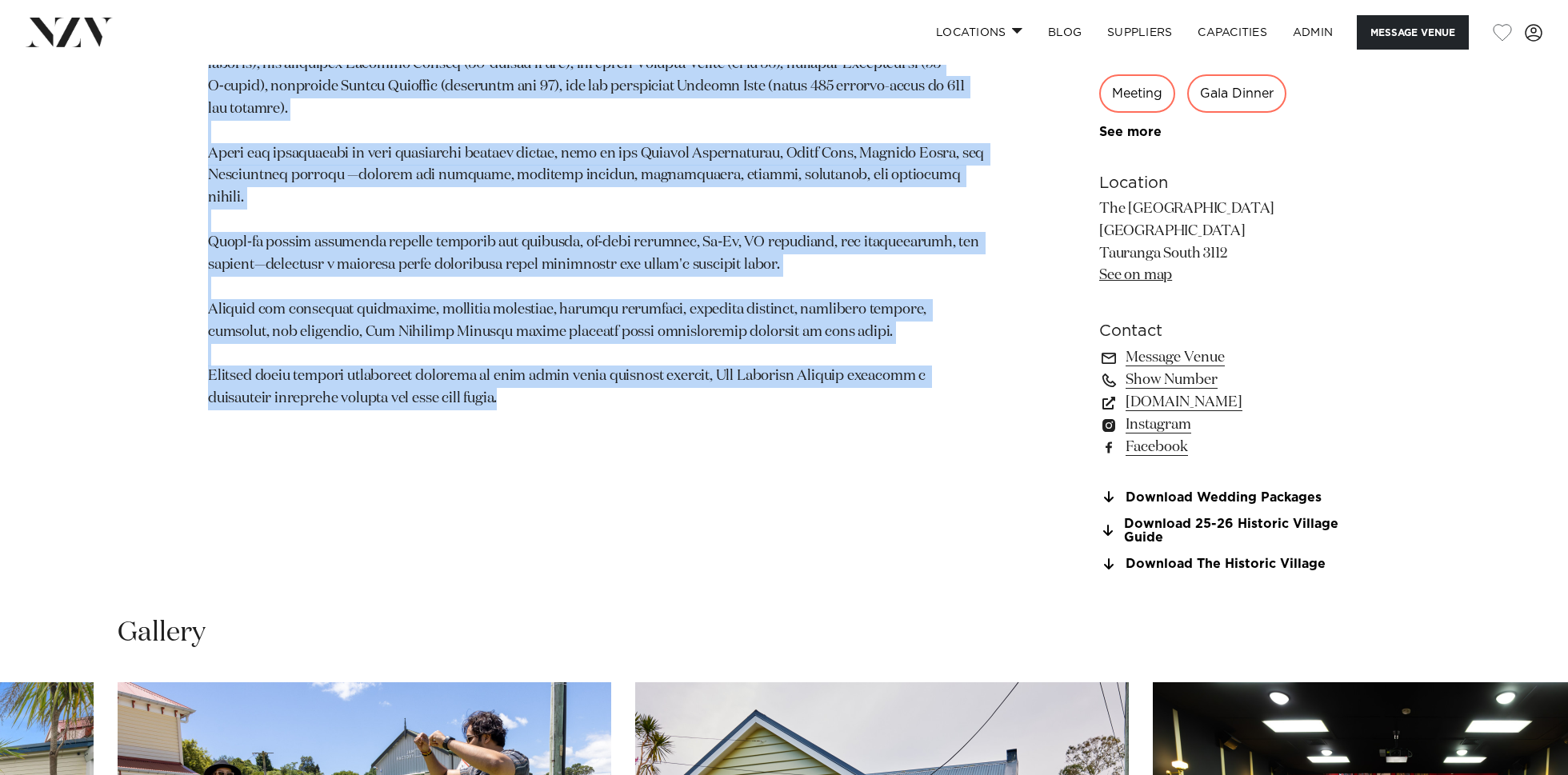
scroll to position [1162, 0]
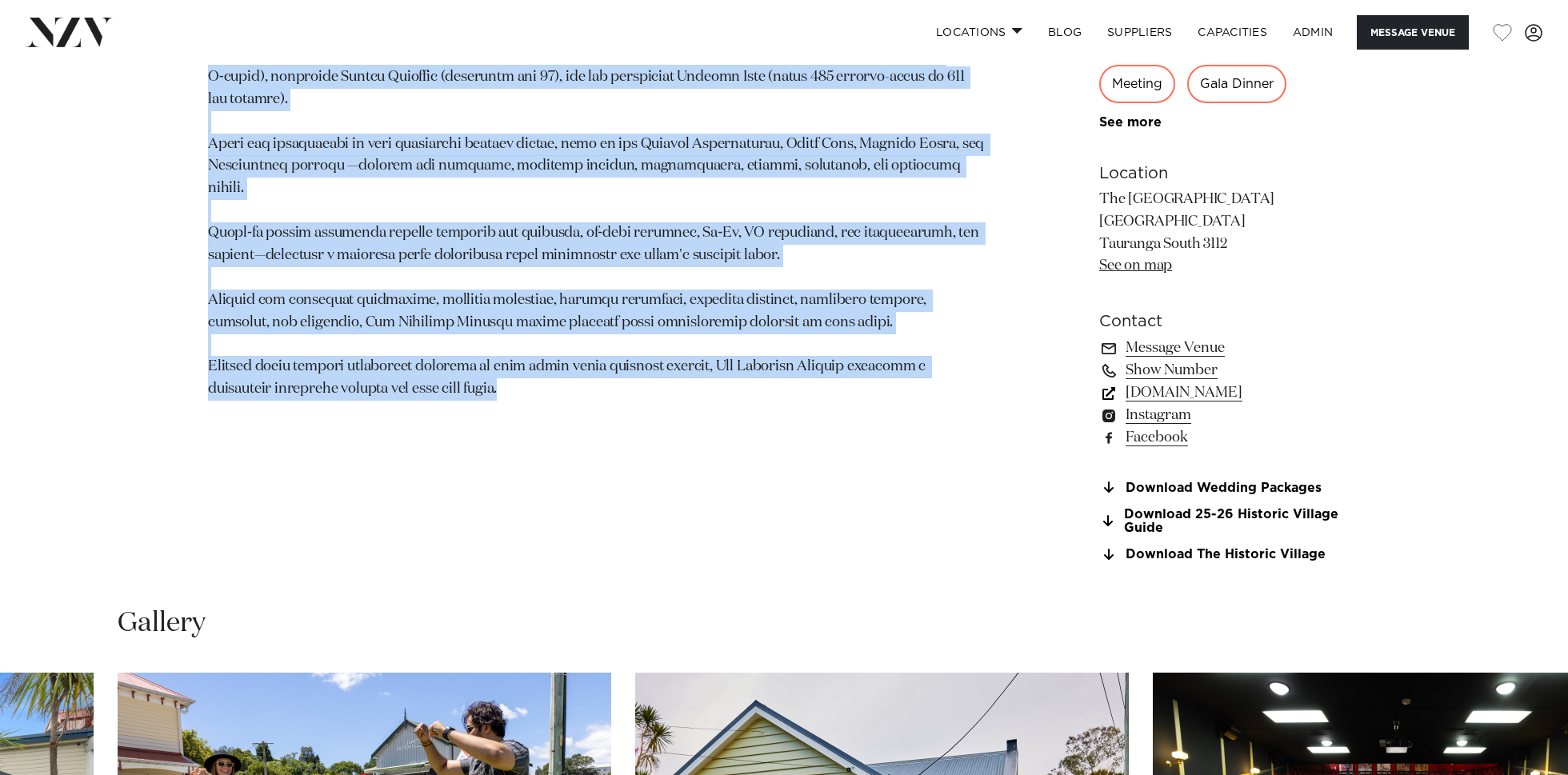
click at [1194, 393] on link "www.historicvillage.co.nz" at bounding box center [1229, 392] width 261 height 23
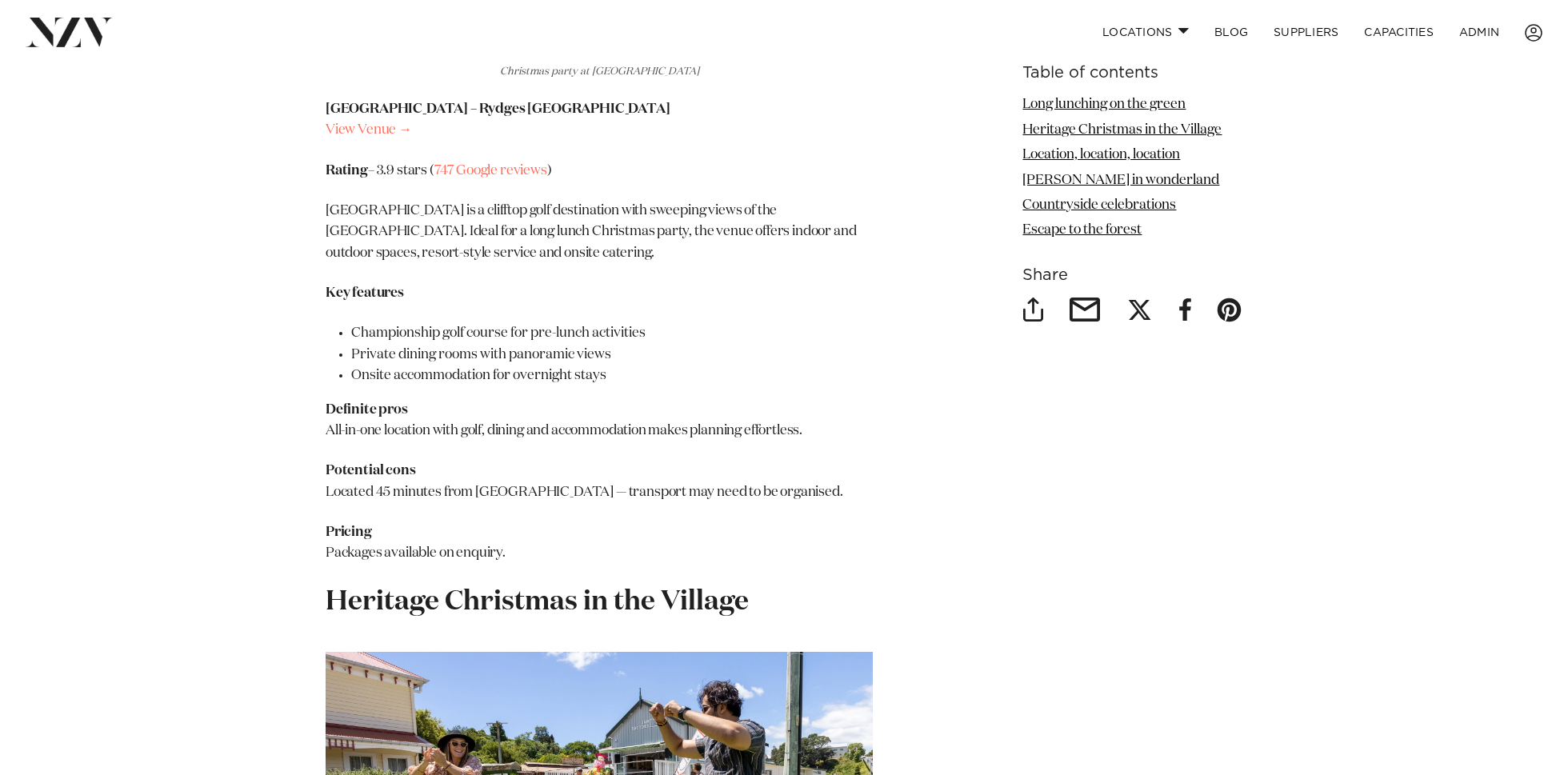
scroll to position [2446, 0]
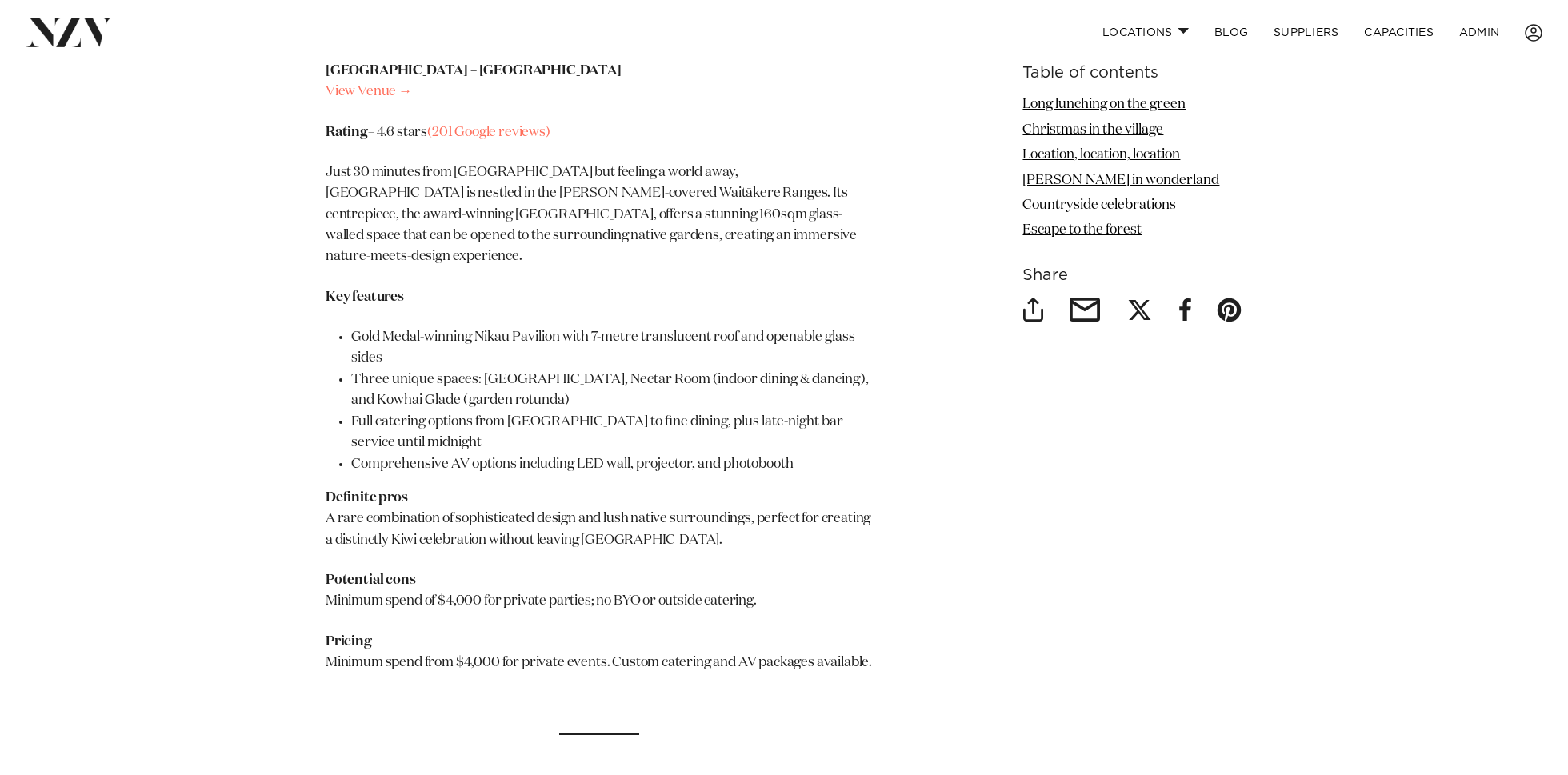
scroll to position [7331, 0]
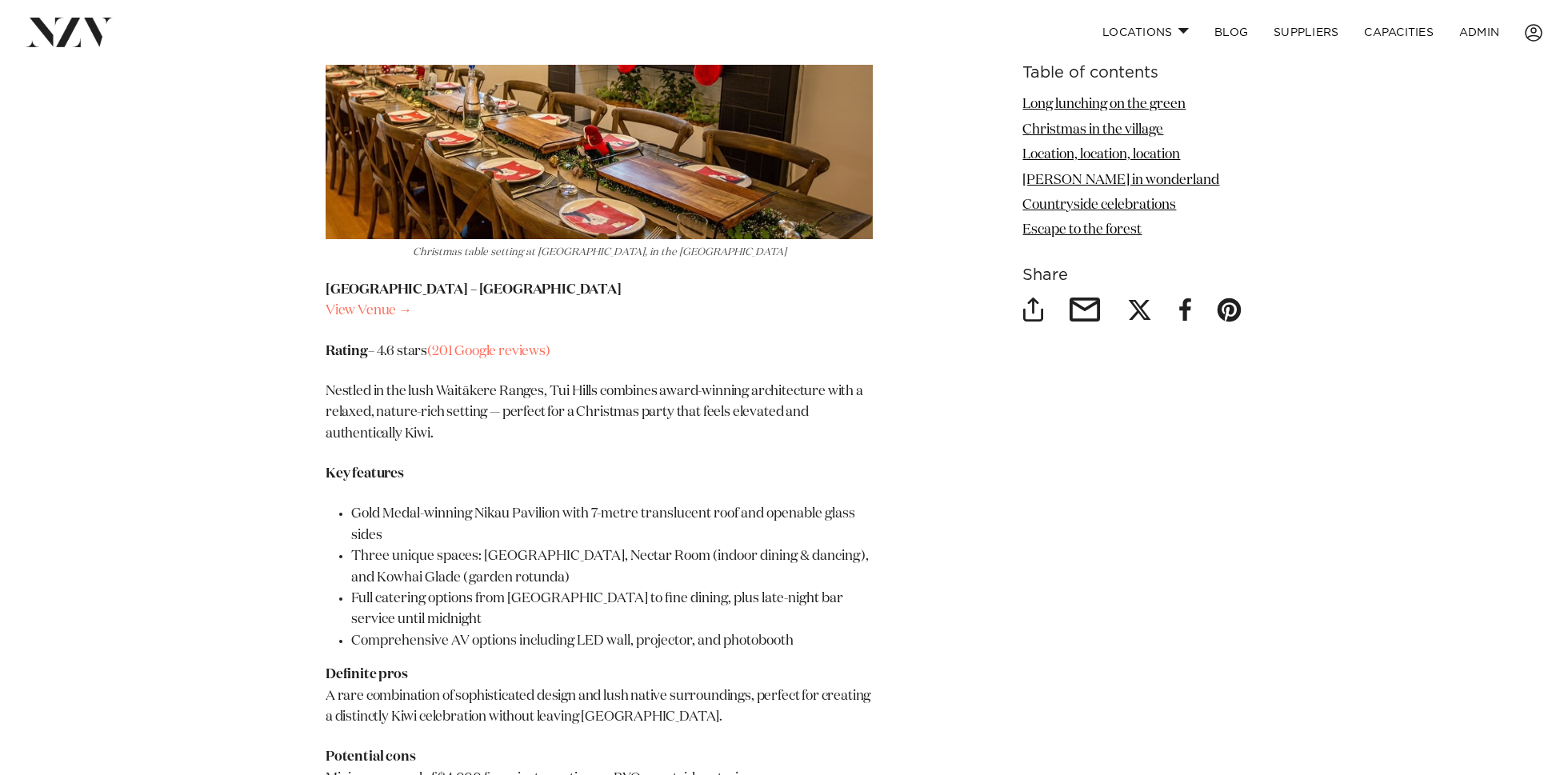
scroll to position [7056, 0]
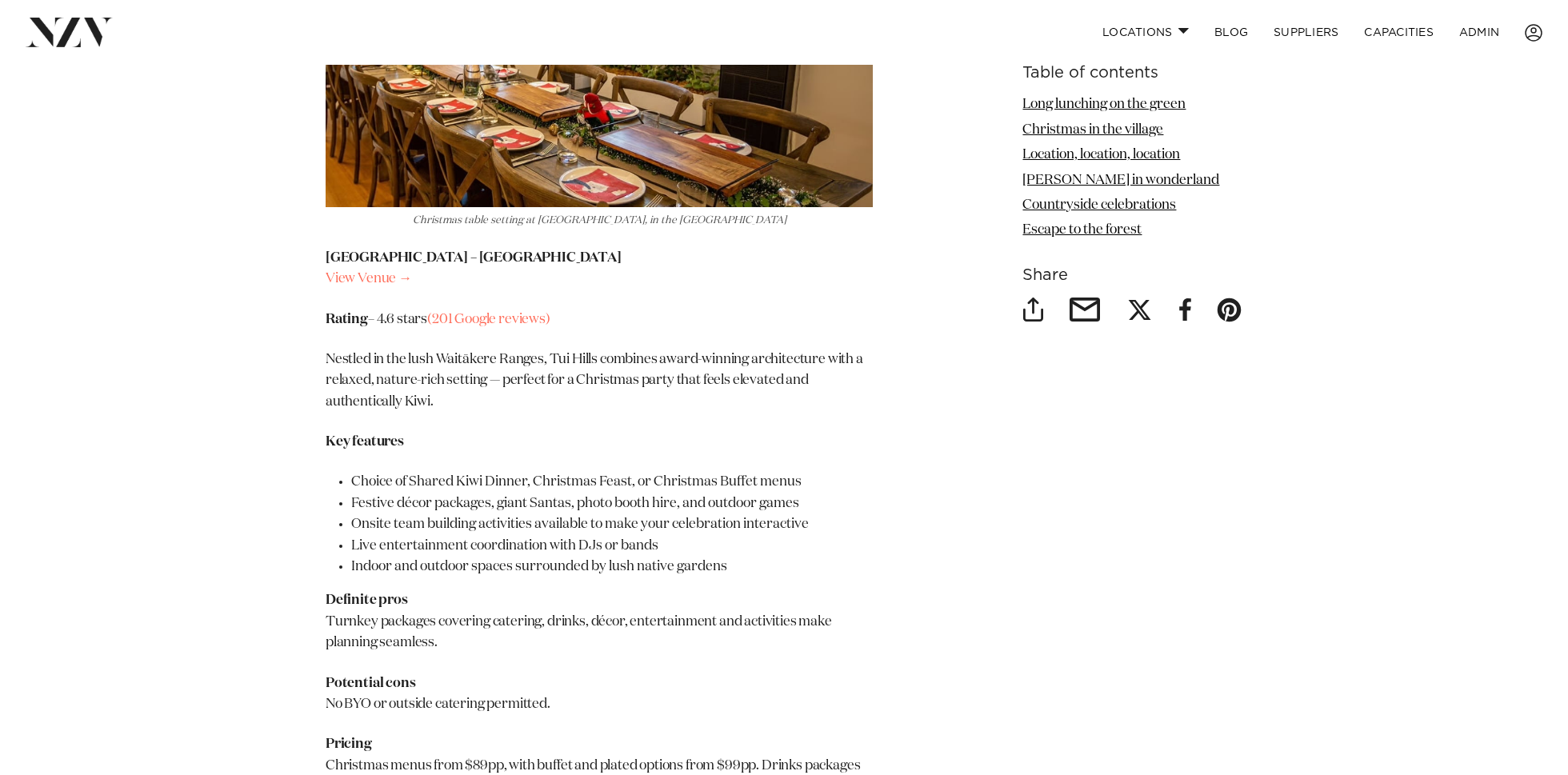
scroll to position [7239, 0]
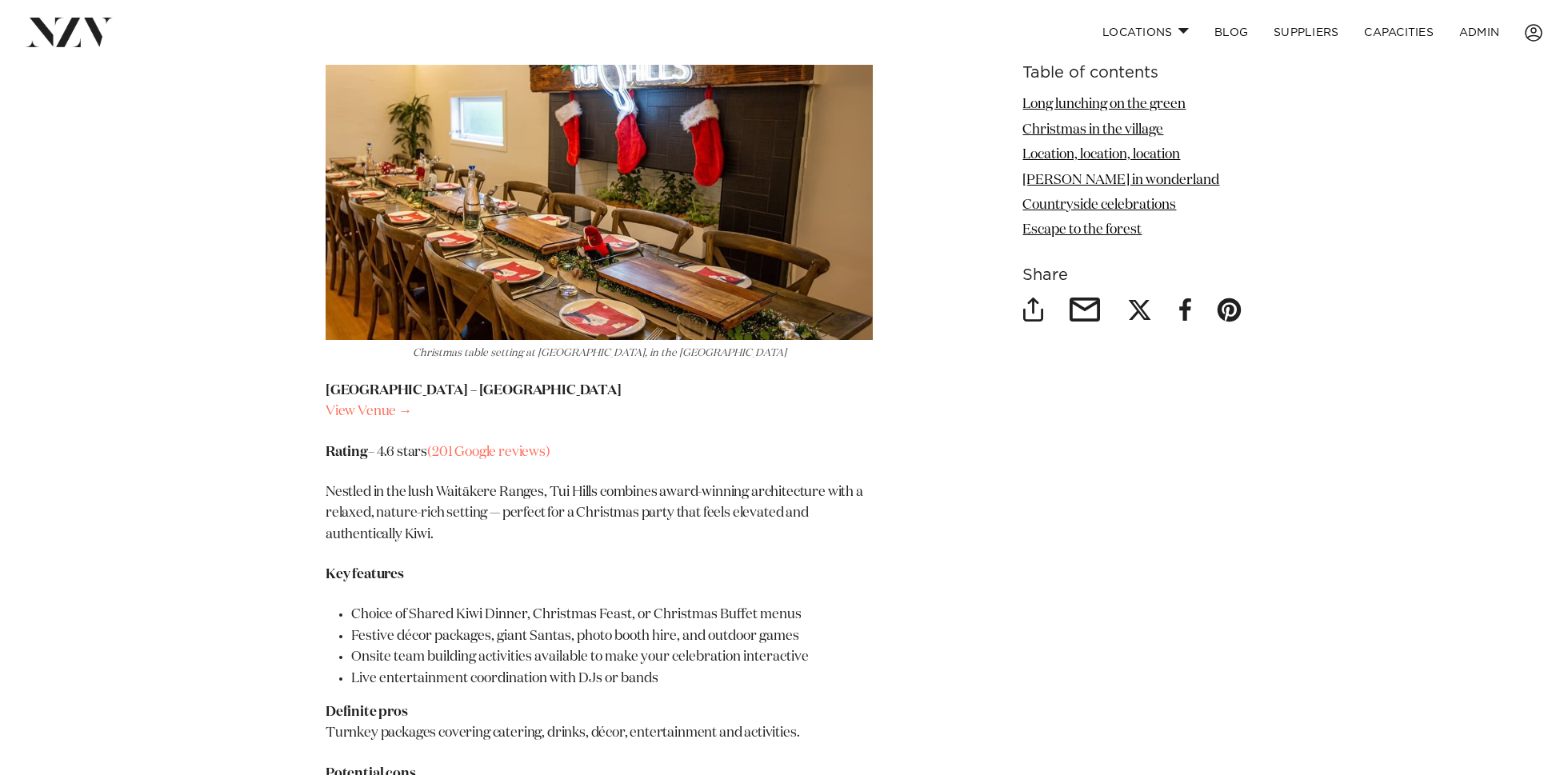
scroll to position [6938, 0]
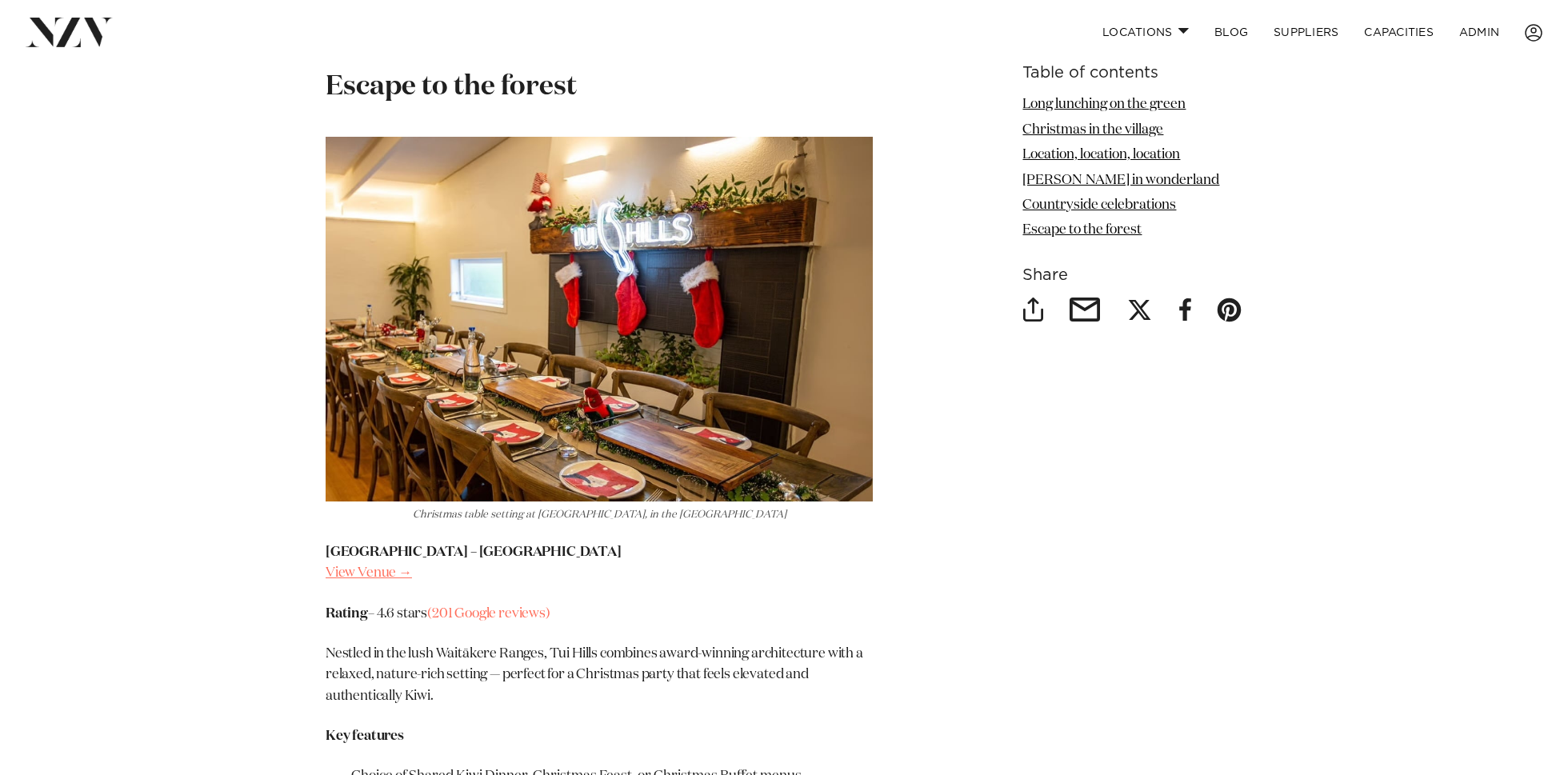
click at [357, 566] on link "View Venue →" at bounding box center [368, 573] width 86 height 14
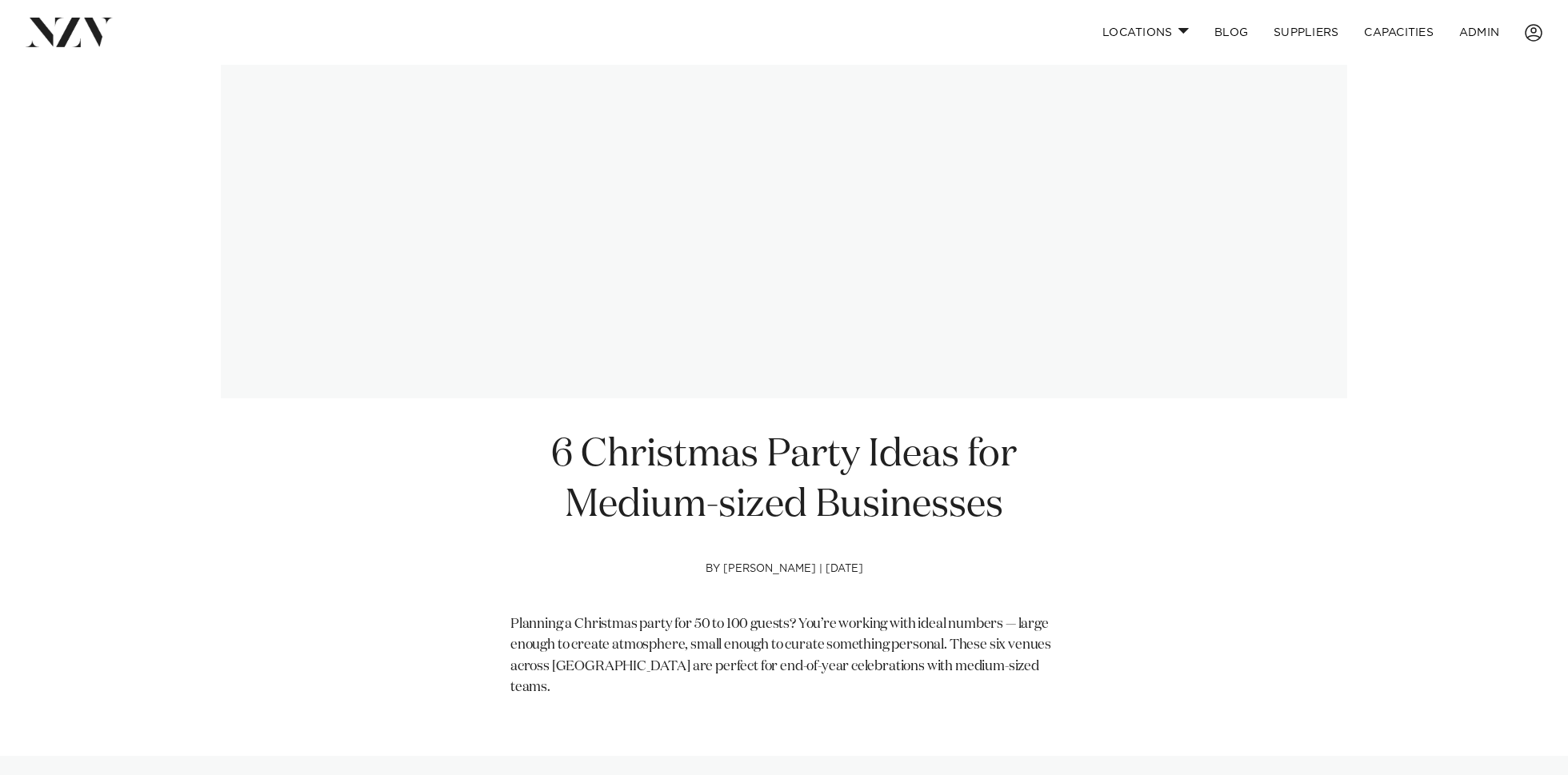
scroll to position [425, 0]
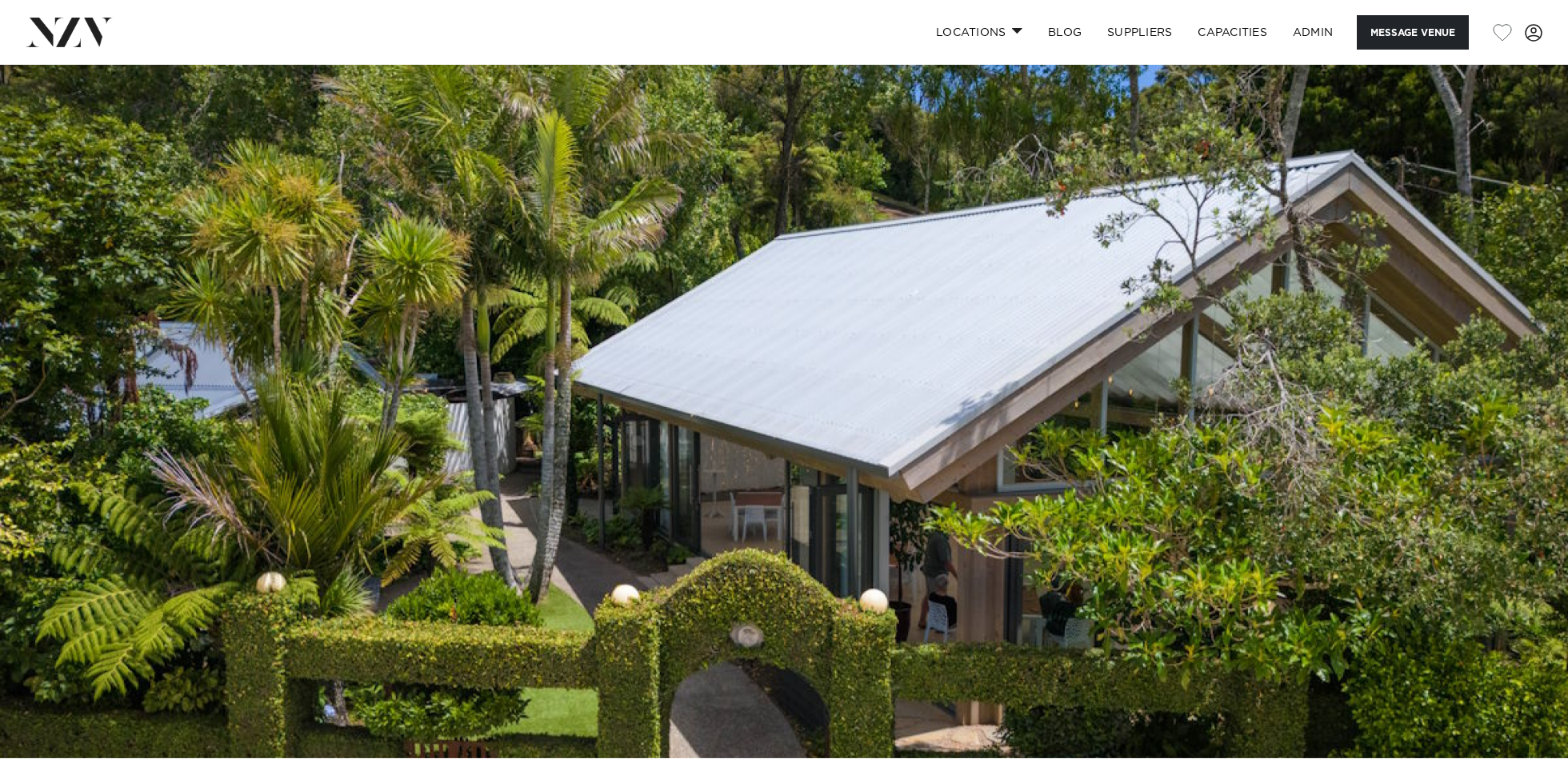
scroll to position [44, 0]
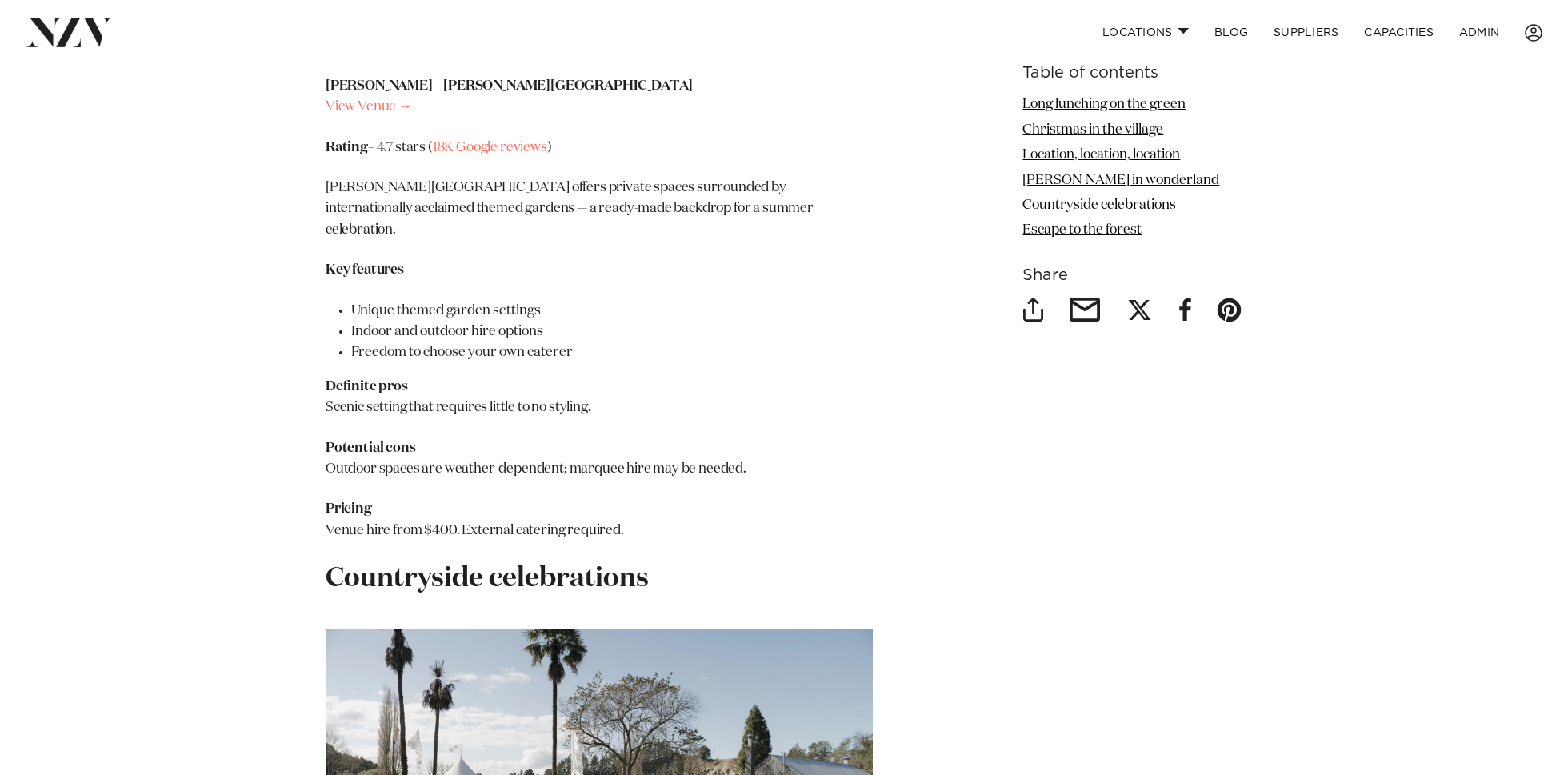
scroll to position [5424, 0]
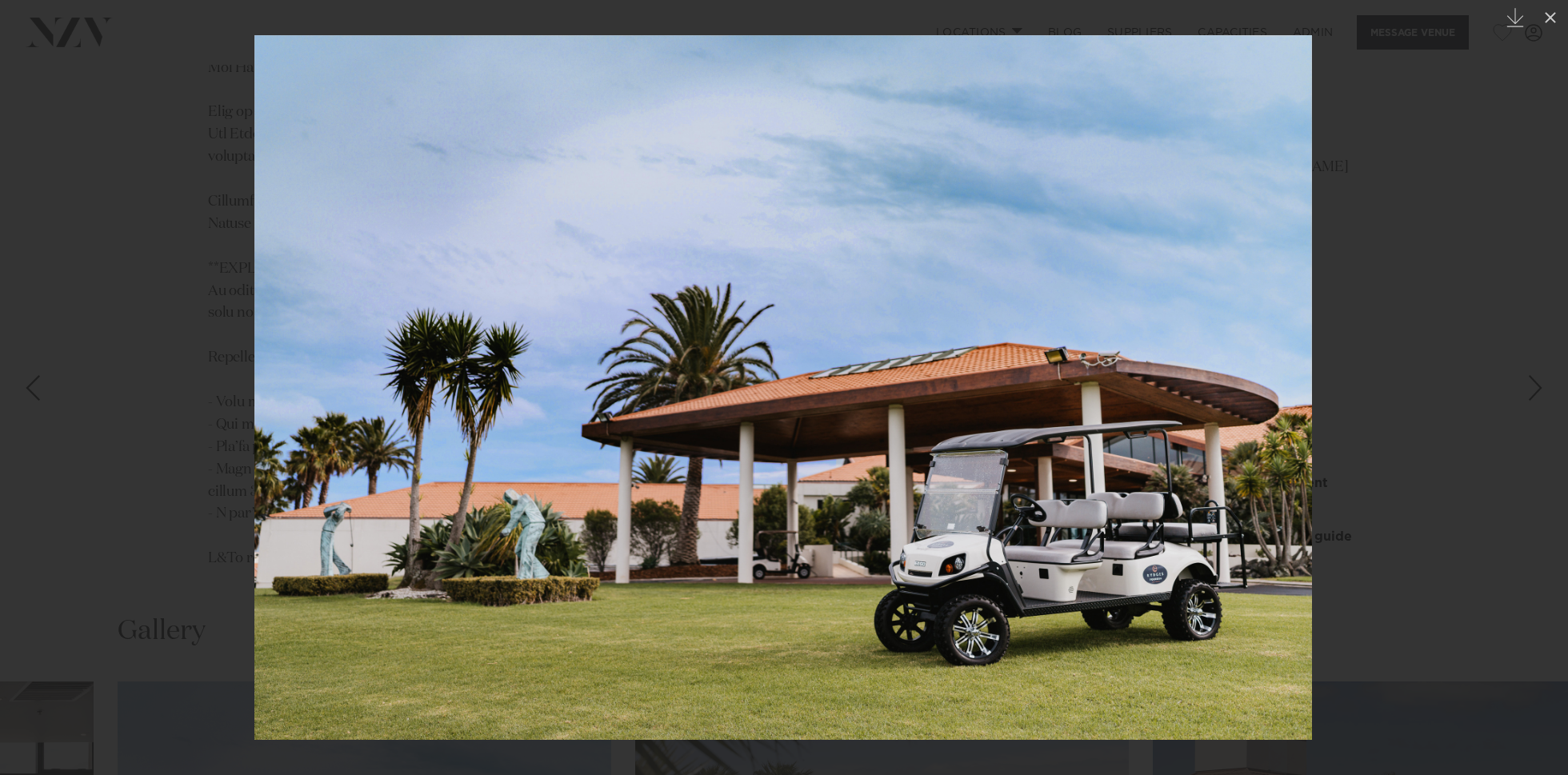
scroll to position [1941, 0]
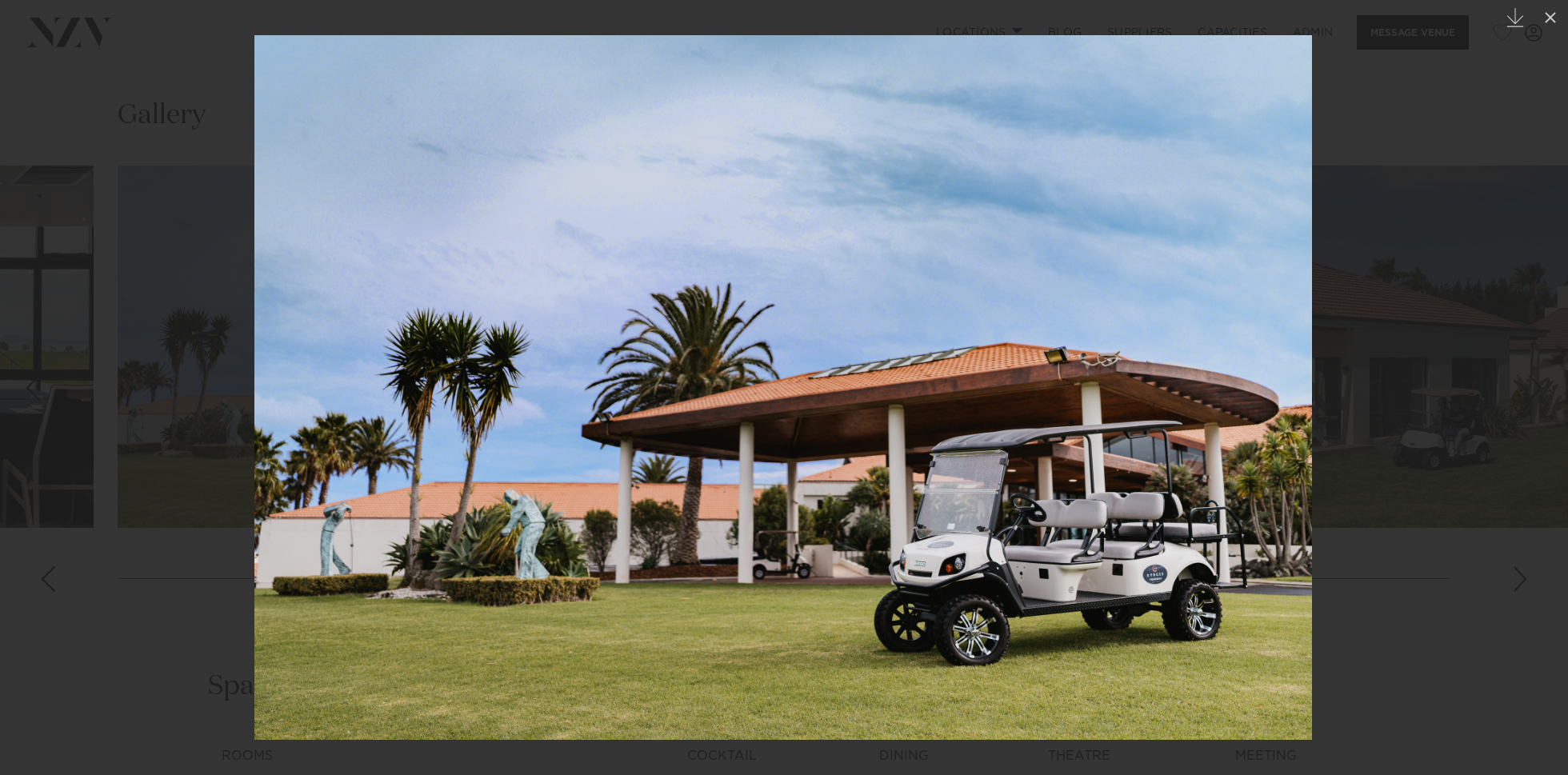
click at [157, 129] on div at bounding box center [784, 388] width 1568 height 775
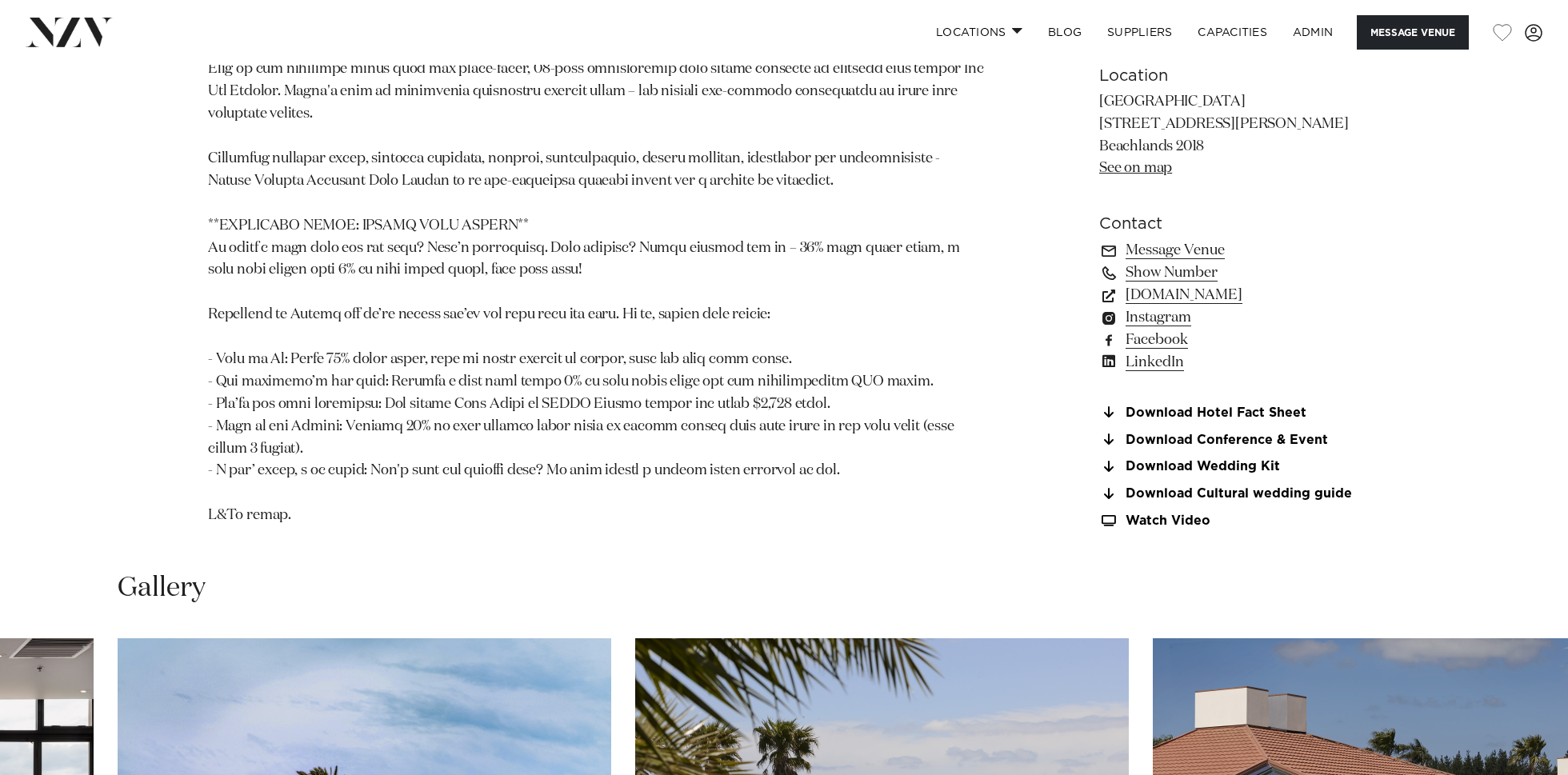
scroll to position [1484, 0]
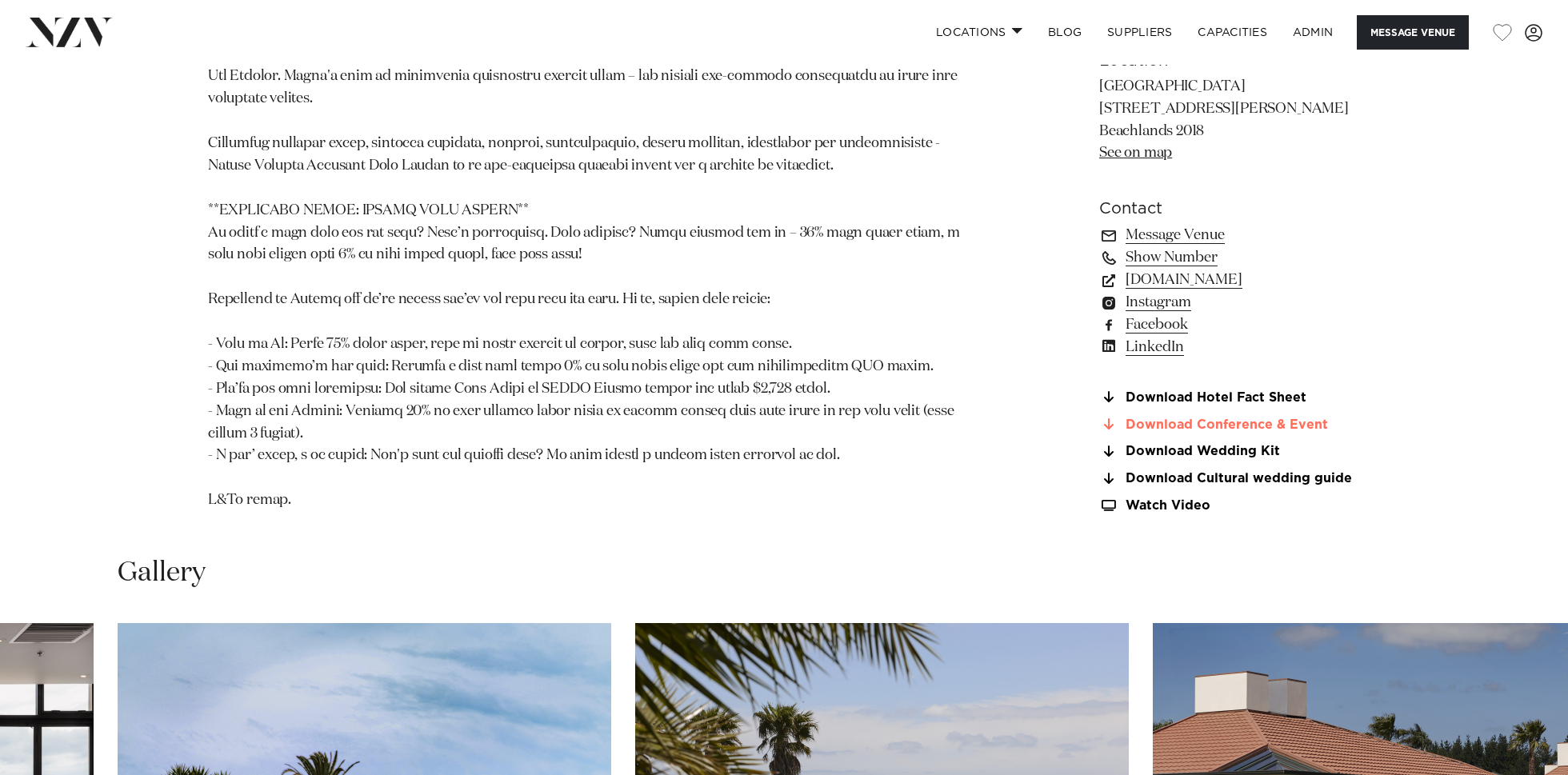
click at [1243, 432] on link "Download Conference & Event" at bounding box center [1229, 424] width 261 height 15
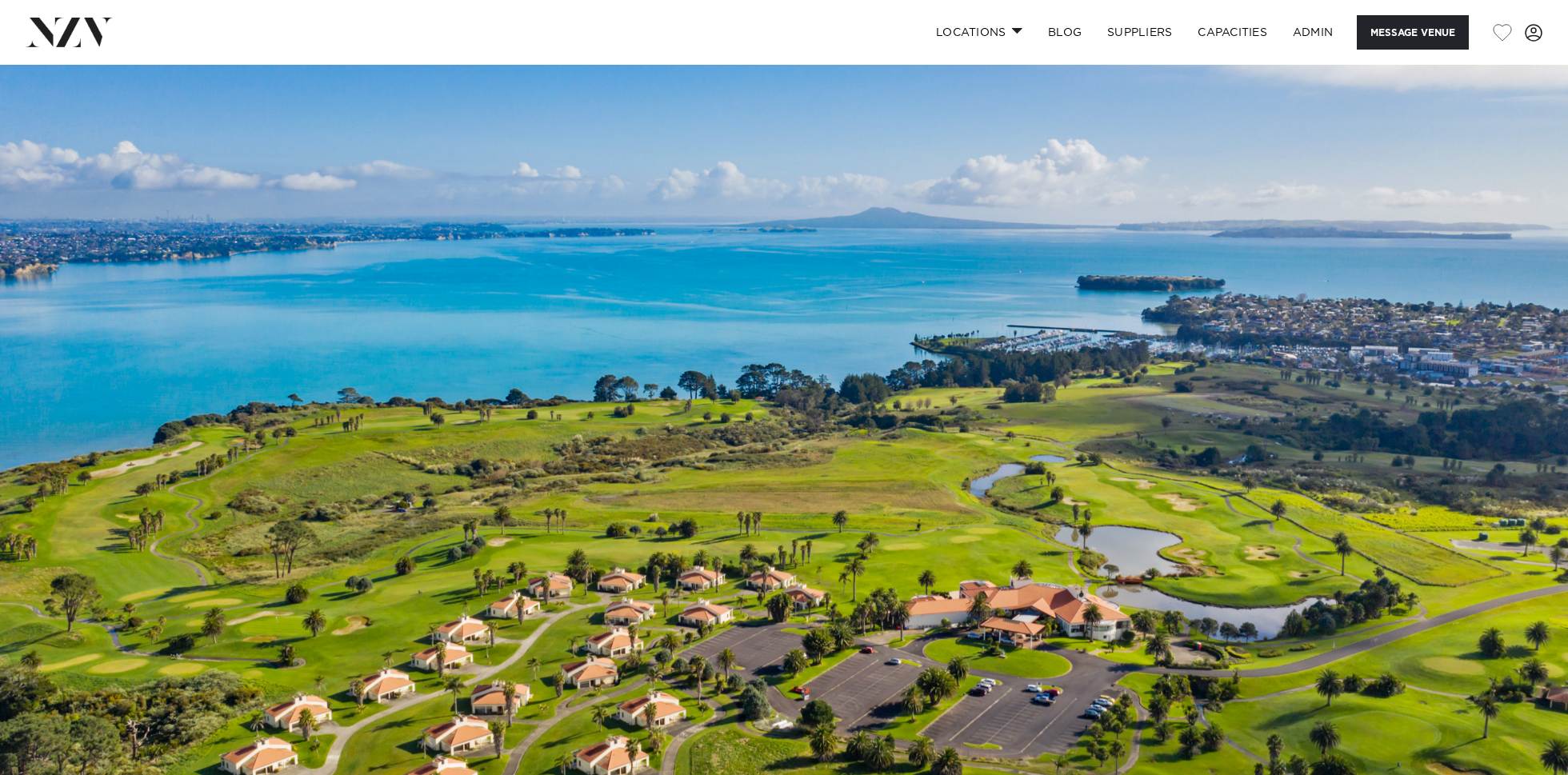
scroll to position [0, 0]
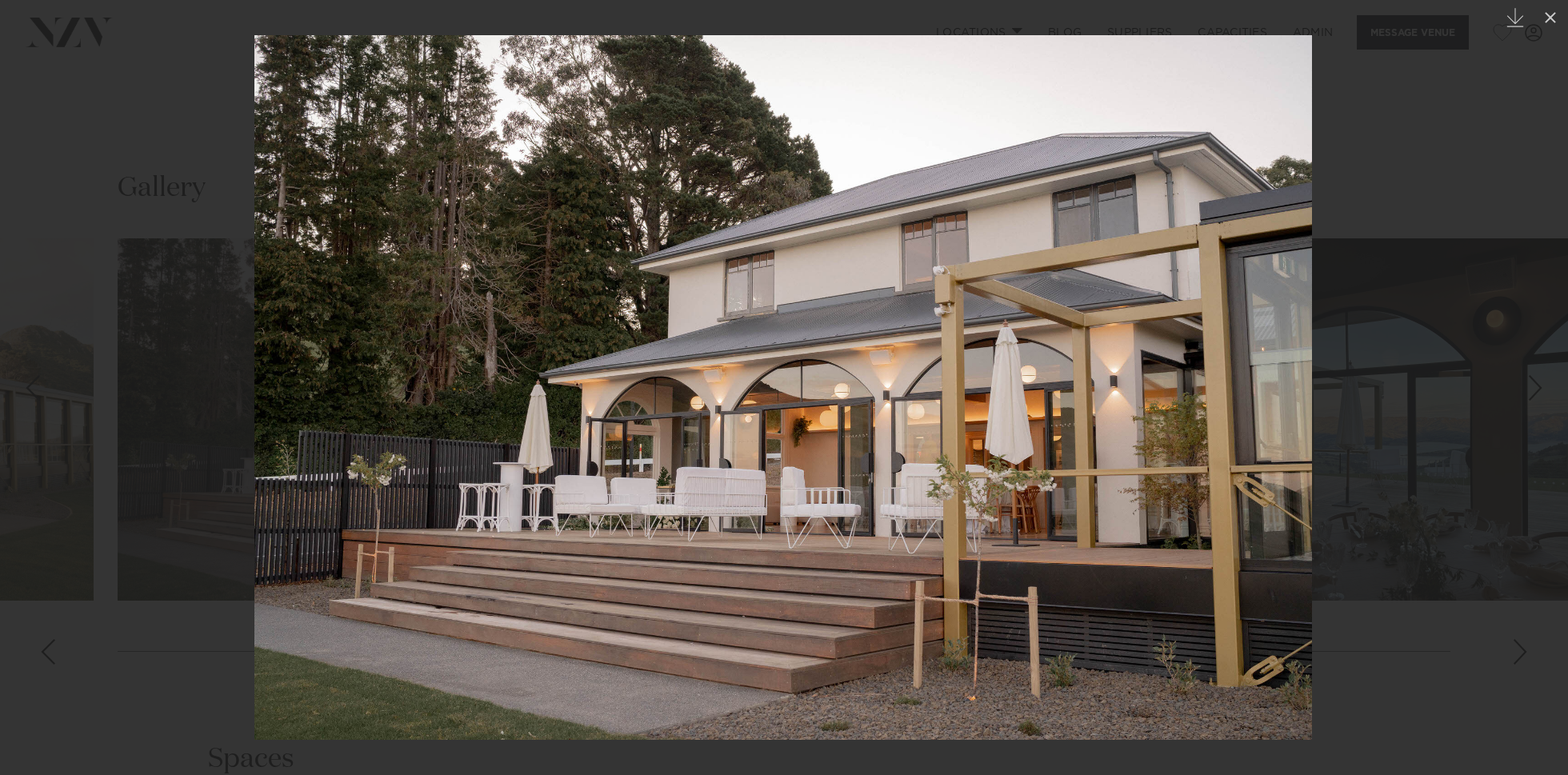
scroll to position [1485, 0]
click at [1445, 273] on div at bounding box center [784, 388] width 1568 height 775
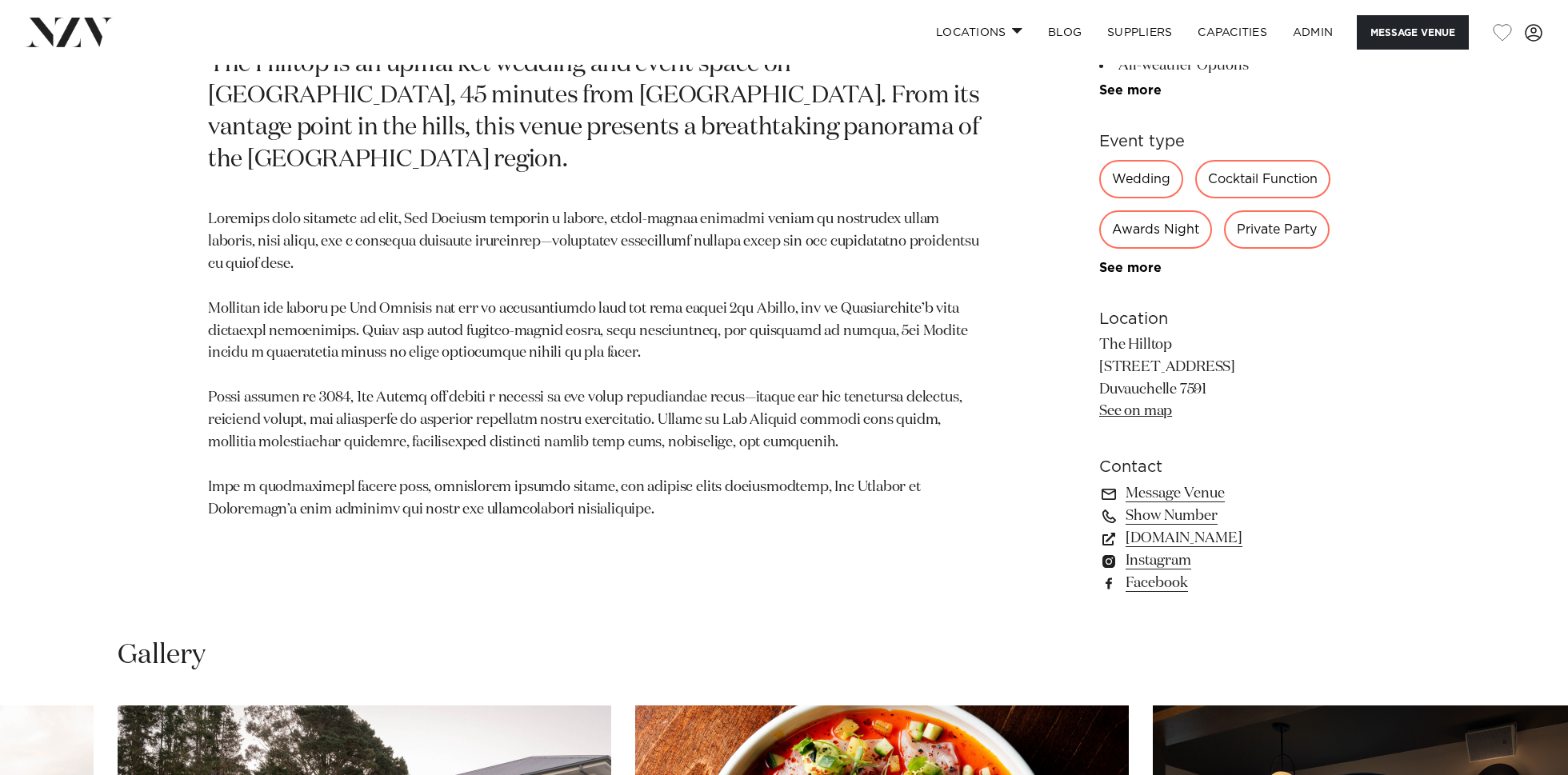
scroll to position [1000, 0]
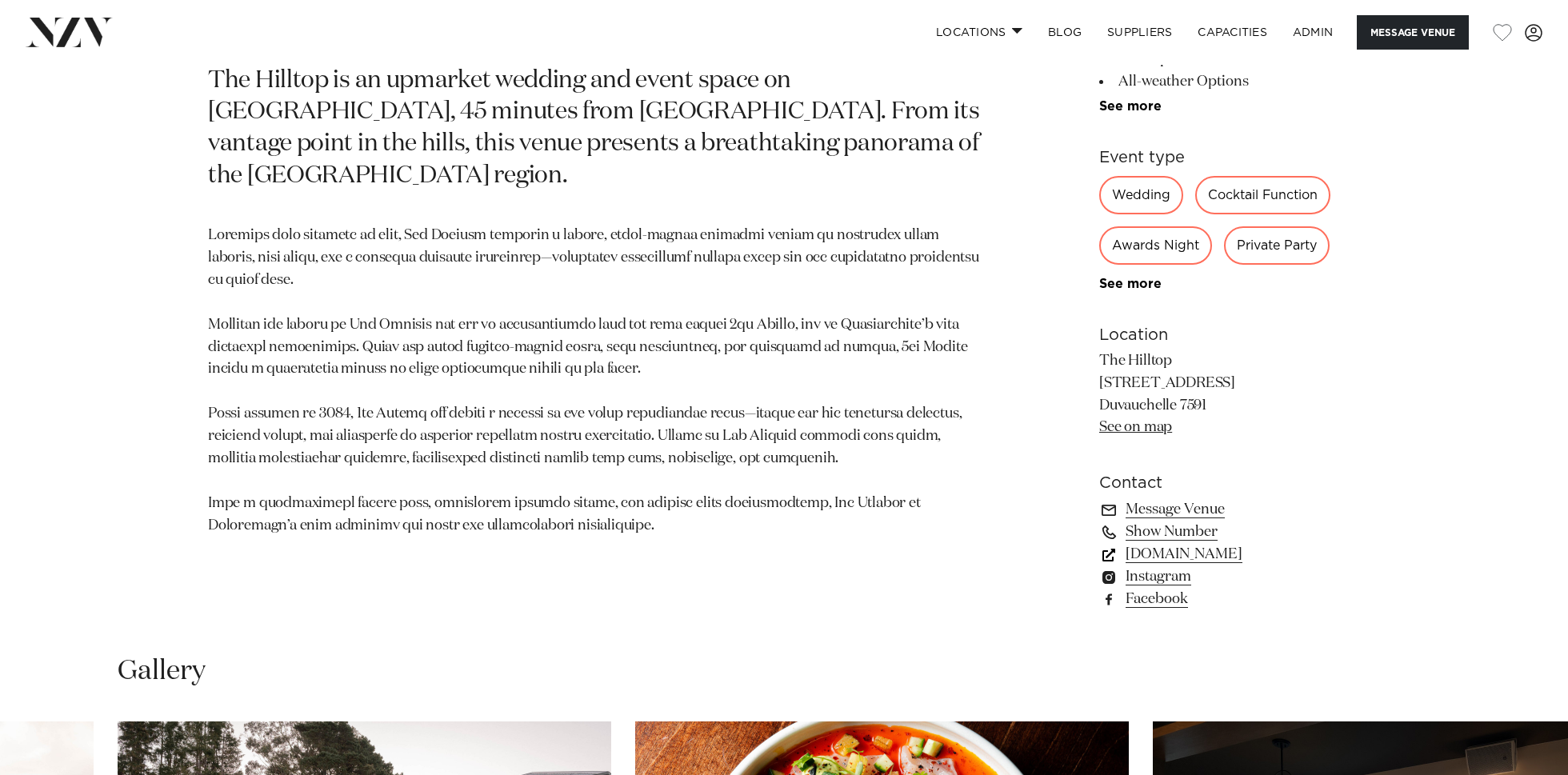
click at [1224, 555] on link "[DOMAIN_NAME]" at bounding box center [1229, 554] width 261 height 23
